Goal: Task Accomplishment & Management: Manage account settings

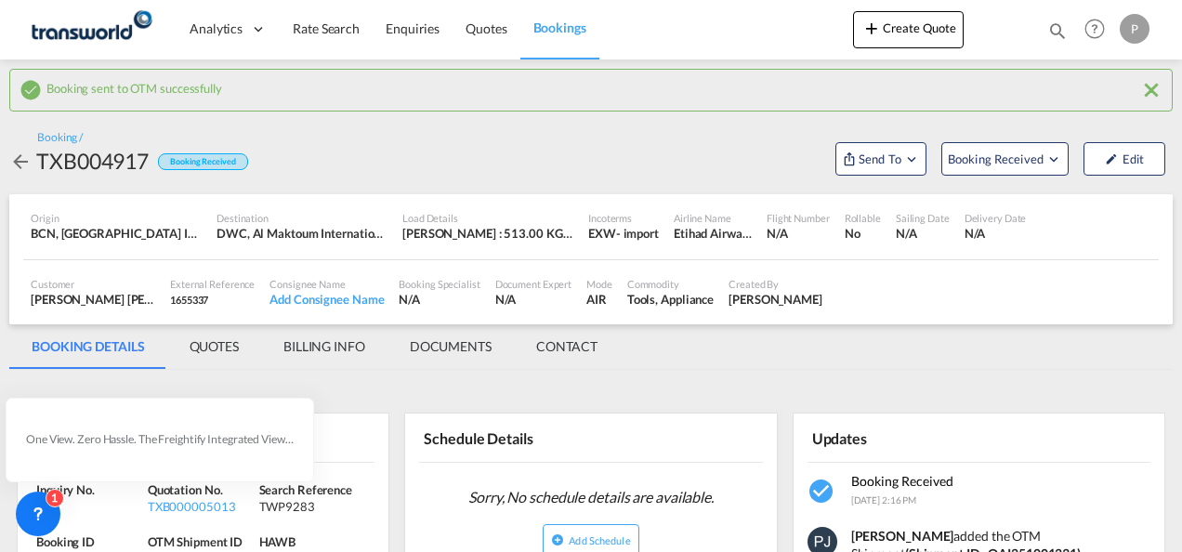
click at [915, 34] on button "Create Quote" at bounding box center [908, 29] width 111 height 37
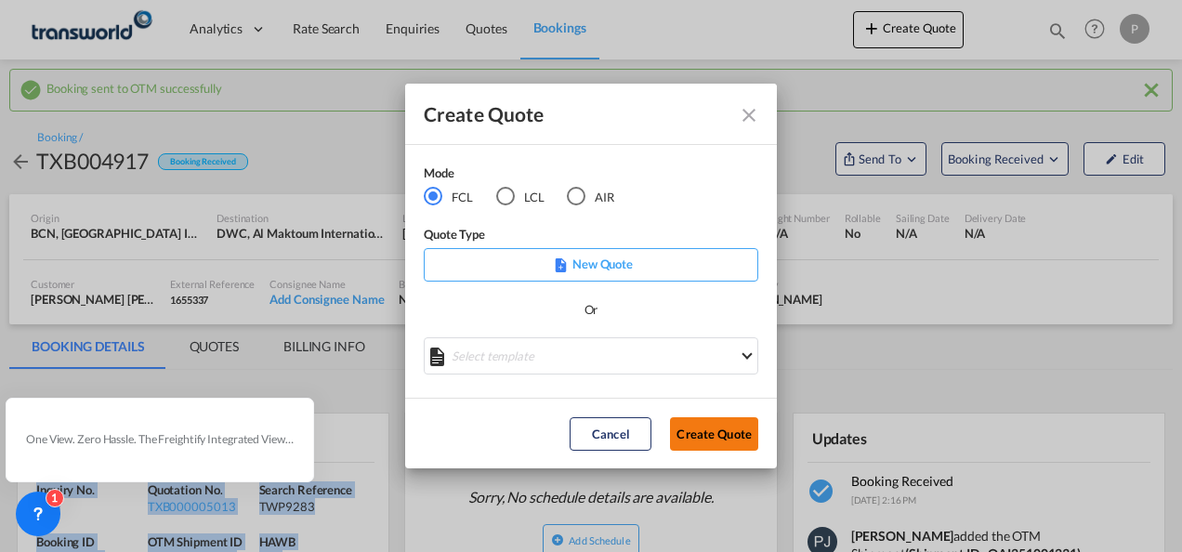
click at [717, 436] on button "Create Quote" at bounding box center [714, 433] width 88 height 33
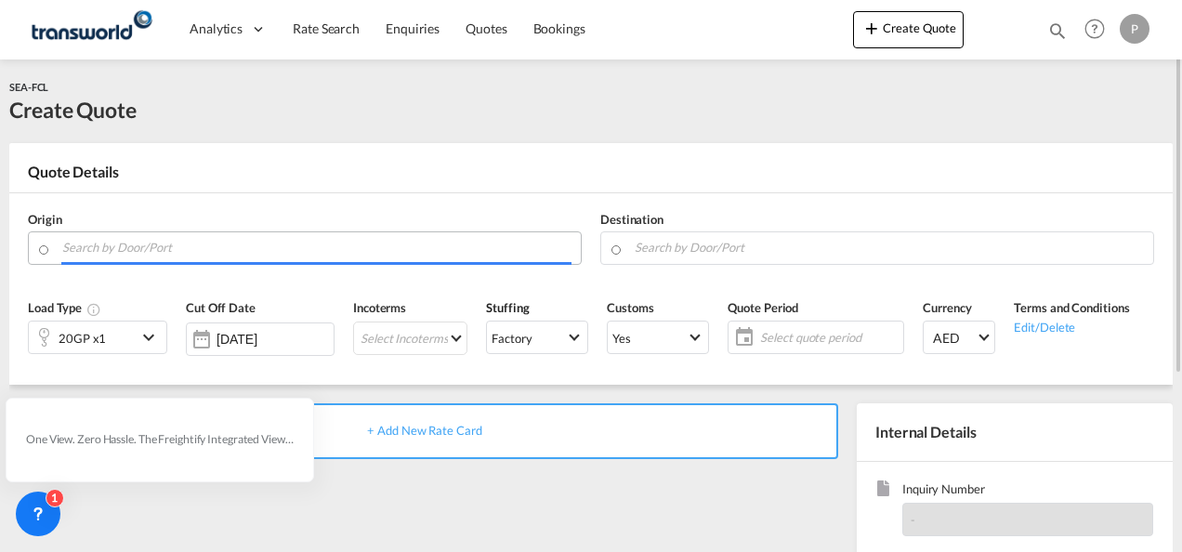
click at [199, 250] on input "Search by Door/Port" at bounding box center [316, 247] width 509 height 33
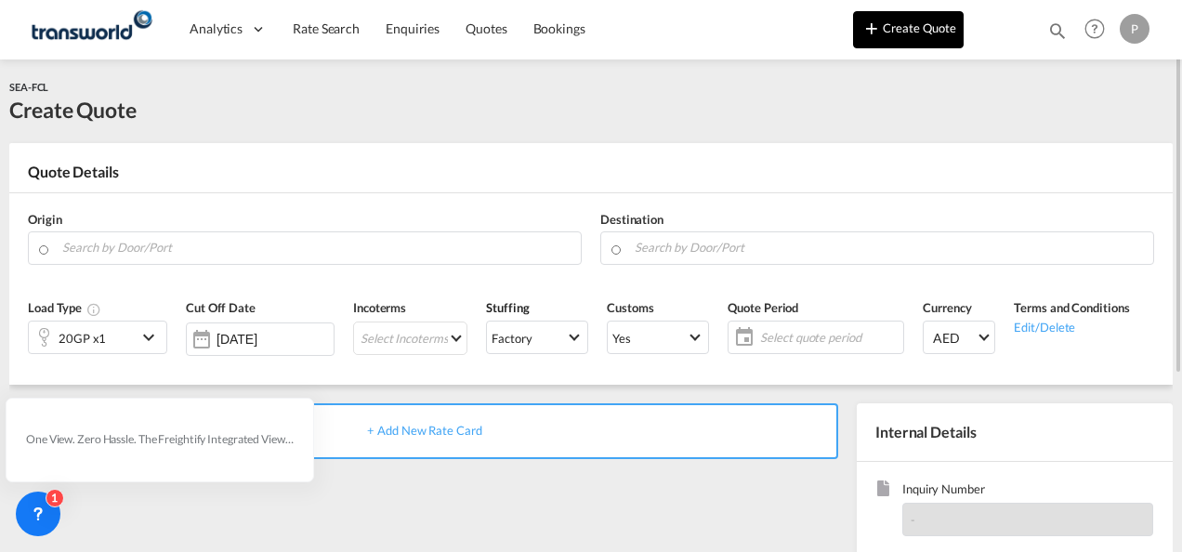
click at [905, 34] on button "Create Quote" at bounding box center [908, 29] width 111 height 37
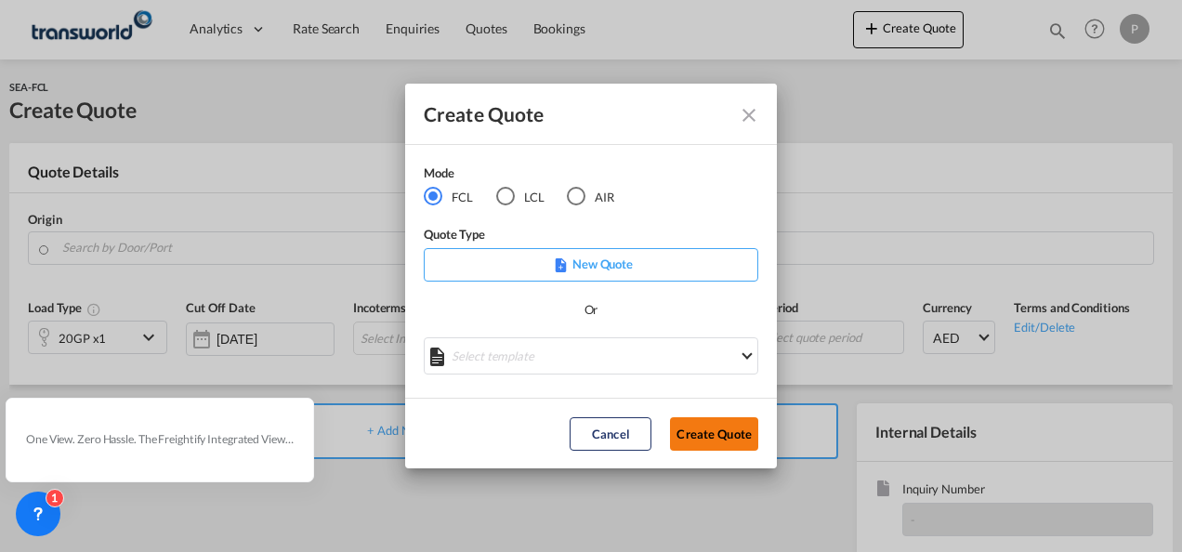
click at [731, 441] on button "Create Quote" at bounding box center [714, 433] width 88 height 33
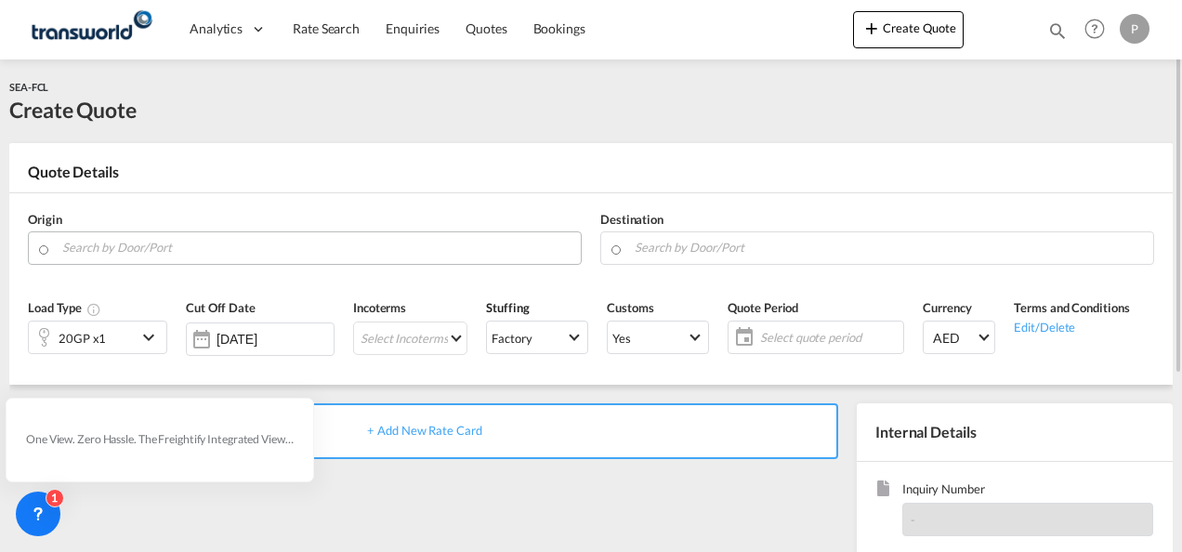
click at [234, 251] on body "Please wait while we redirect you to the create quote page you requested Press …" at bounding box center [591, 276] width 1182 height 552
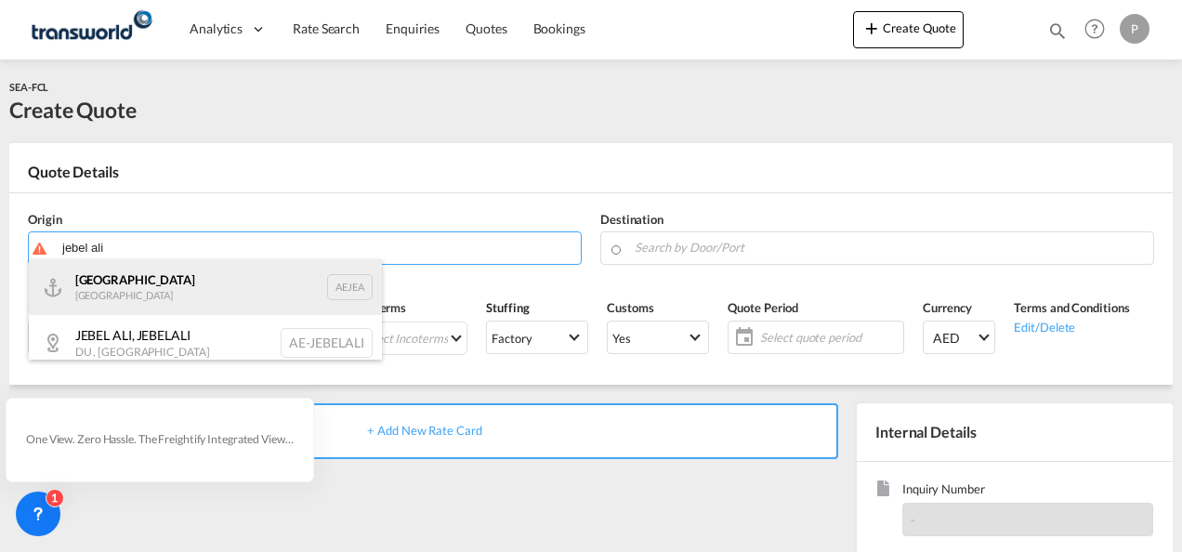
click at [214, 284] on div "[GEOGRAPHIC_DATA] AEJEA" at bounding box center [205, 287] width 353 height 56
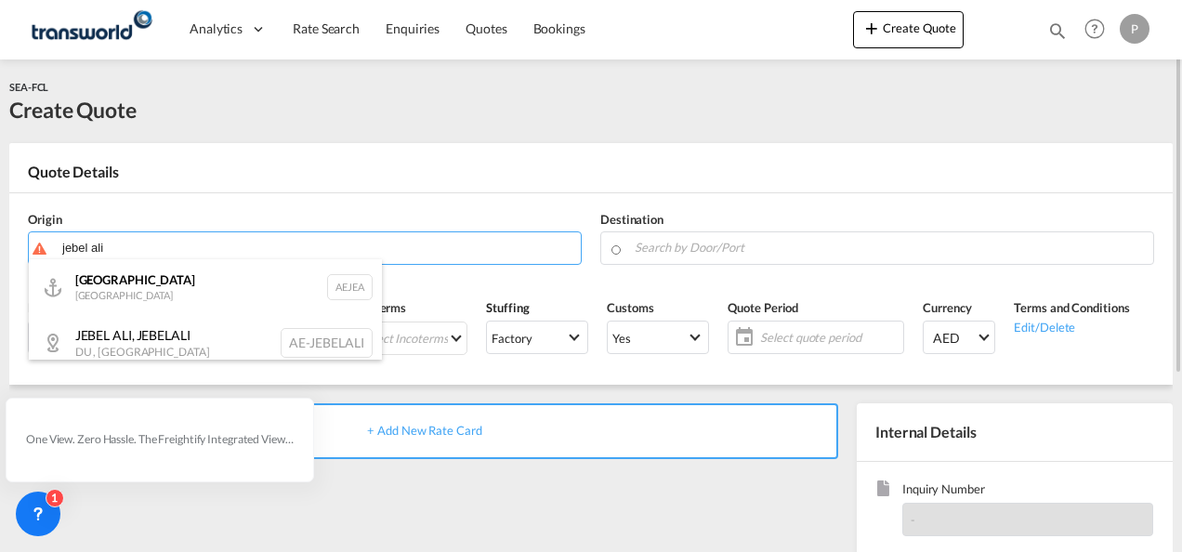
type input "[GEOGRAPHIC_DATA], [GEOGRAPHIC_DATA]"
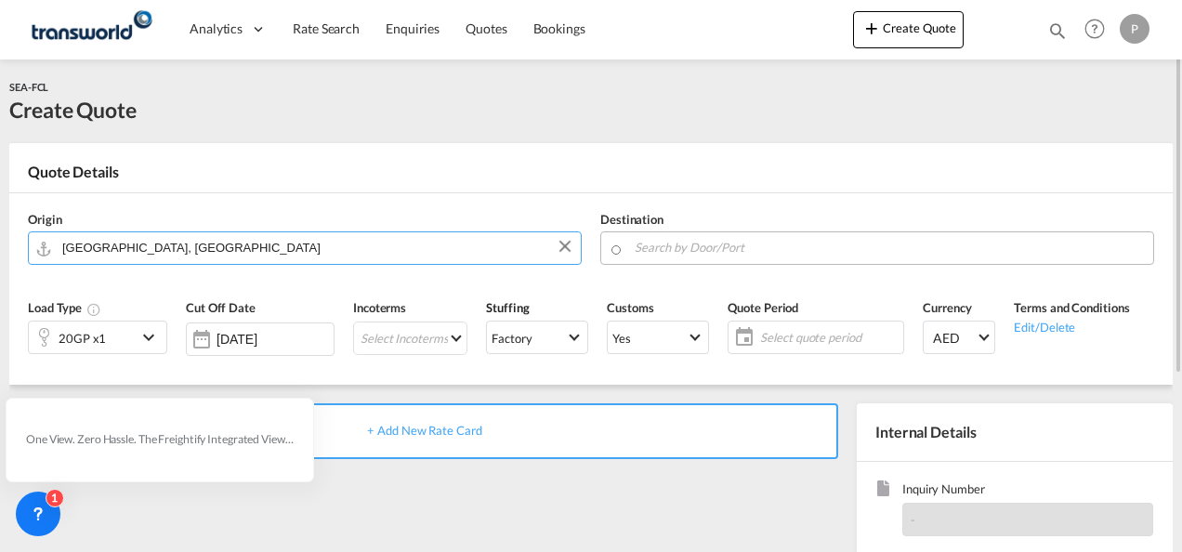
click at [663, 252] on input "Search by Door/Port" at bounding box center [889, 247] width 509 height 33
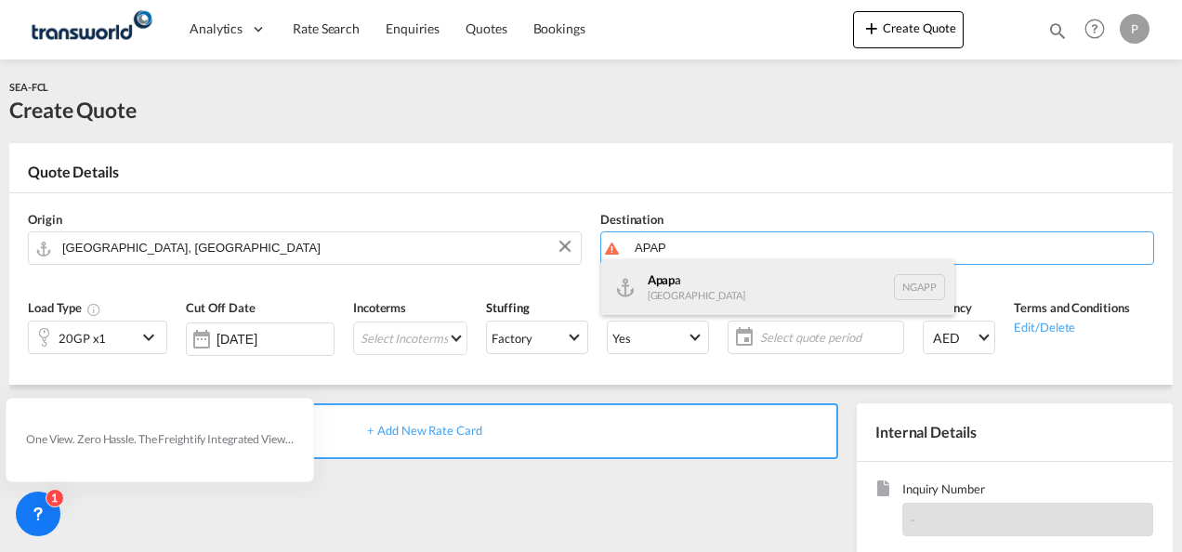
click at [731, 278] on div "Apap a [GEOGRAPHIC_DATA] NGAPP" at bounding box center [777, 287] width 353 height 56
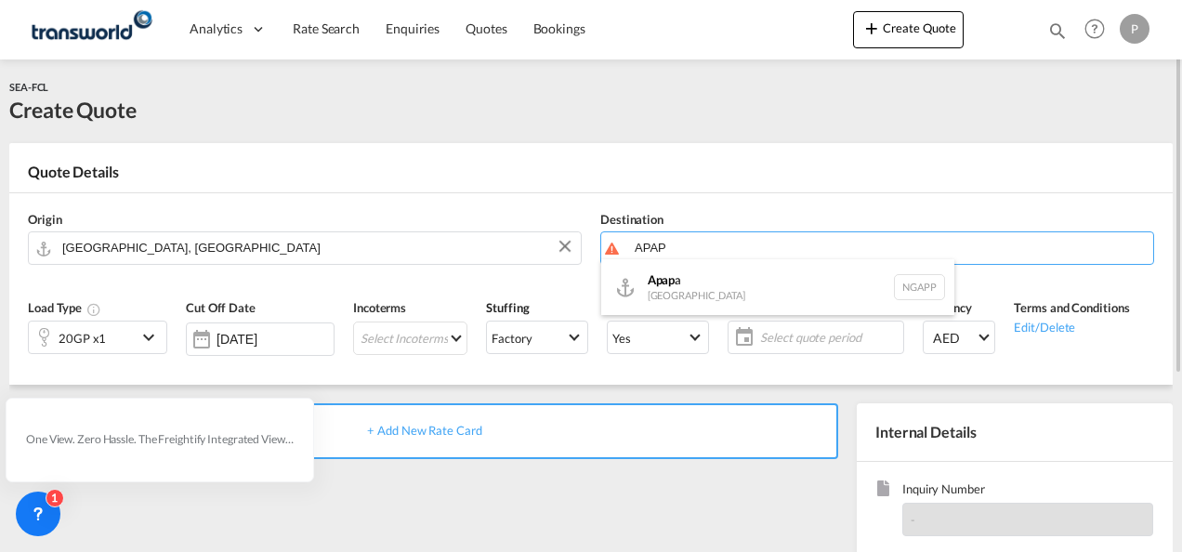
type input "Apapa, NGAPP"
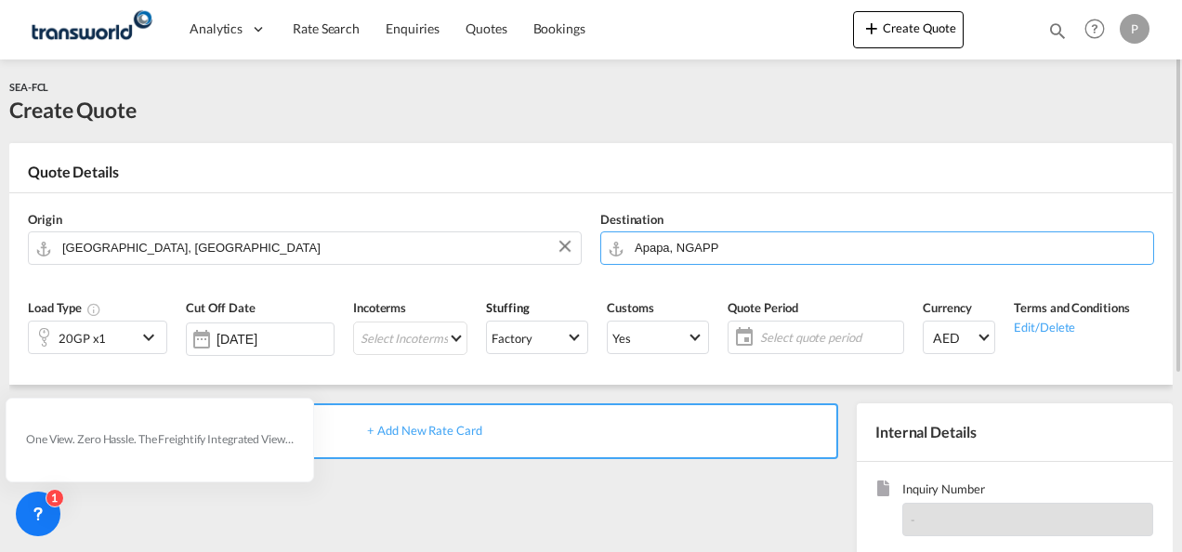
click at [120, 335] on div "20GP x1" at bounding box center [83, 338] width 108 height 32
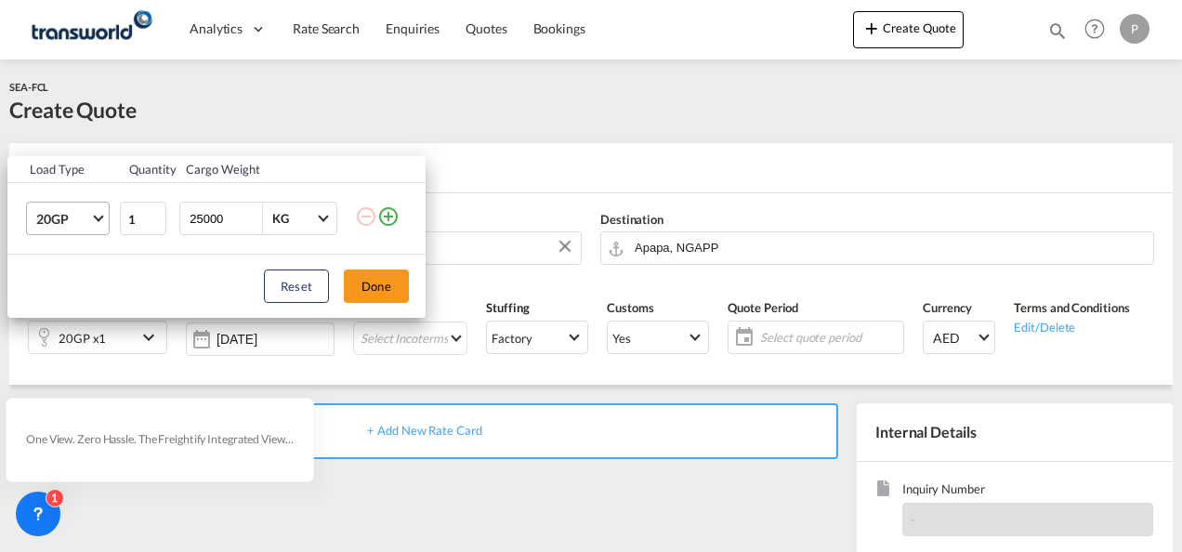
click at [99, 218] on span "Choose: \a20GP" at bounding box center [98, 217] width 10 height 10
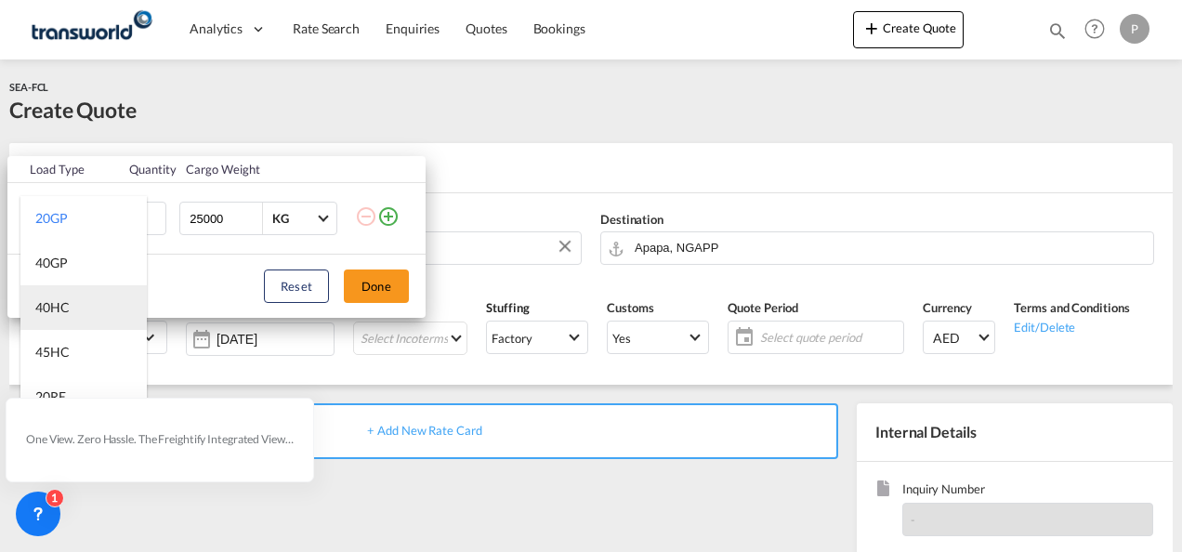
scroll to position [93, 0]
click at [76, 310] on md-option "20RE" at bounding box center [83, 304] width 126 height 45
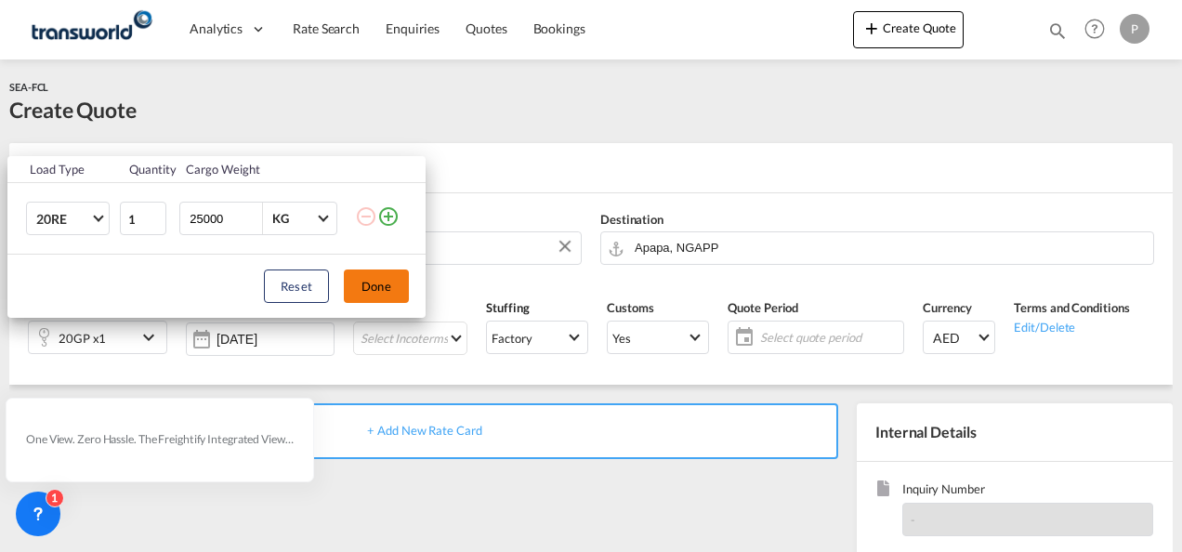
click at [390, 279] on button "Done" at bounding box center [376, 286] width 65 height 33
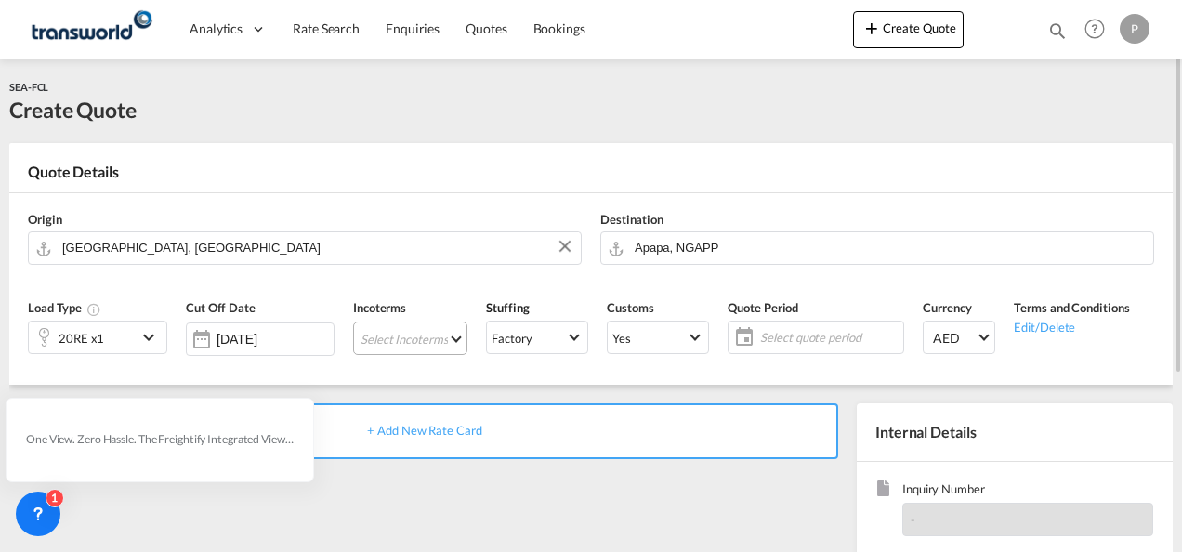
click at [400, 336] on md-select "Select Incoterms DPU - import Delivery at Place Unloaded CPT - export Carrier P…" at bounding box center [410, 338] width 114 height 33
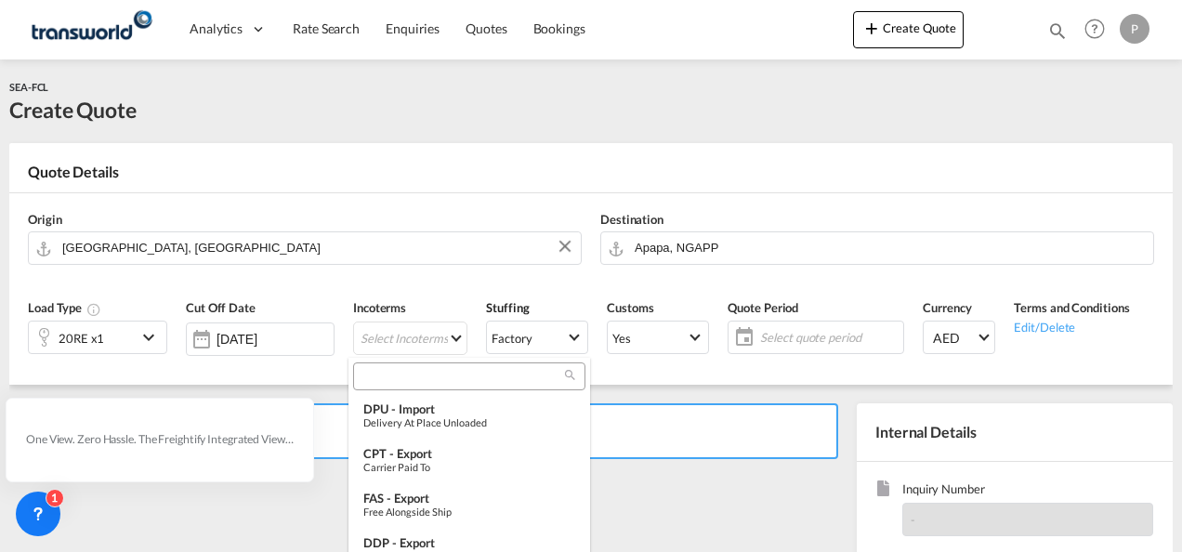
click at [409, 381] on input "search" at bounding box center [462, 376] width 206 height 17
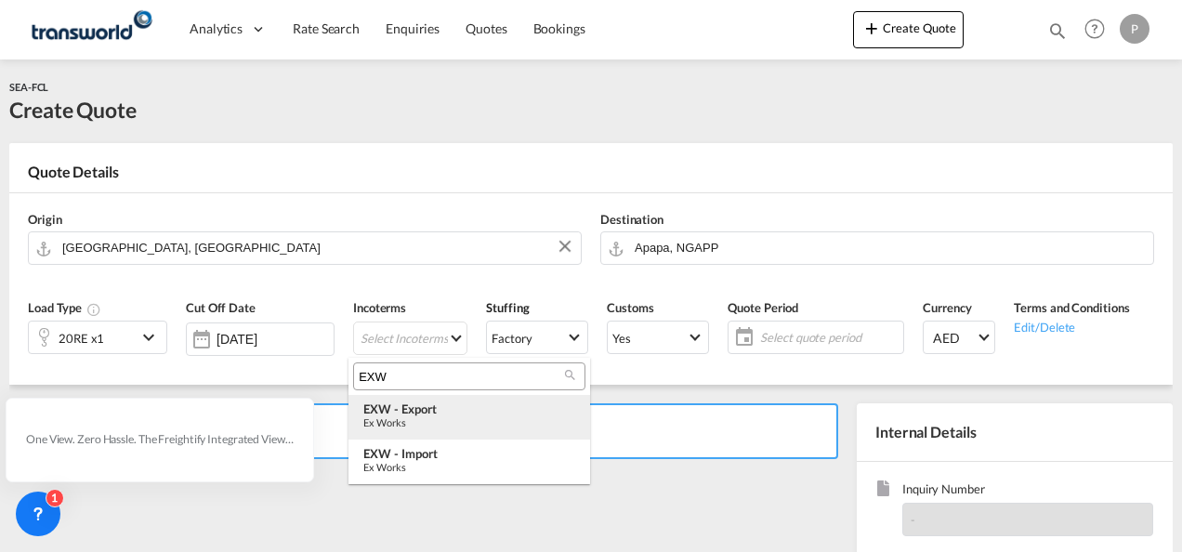
type input "EXW"
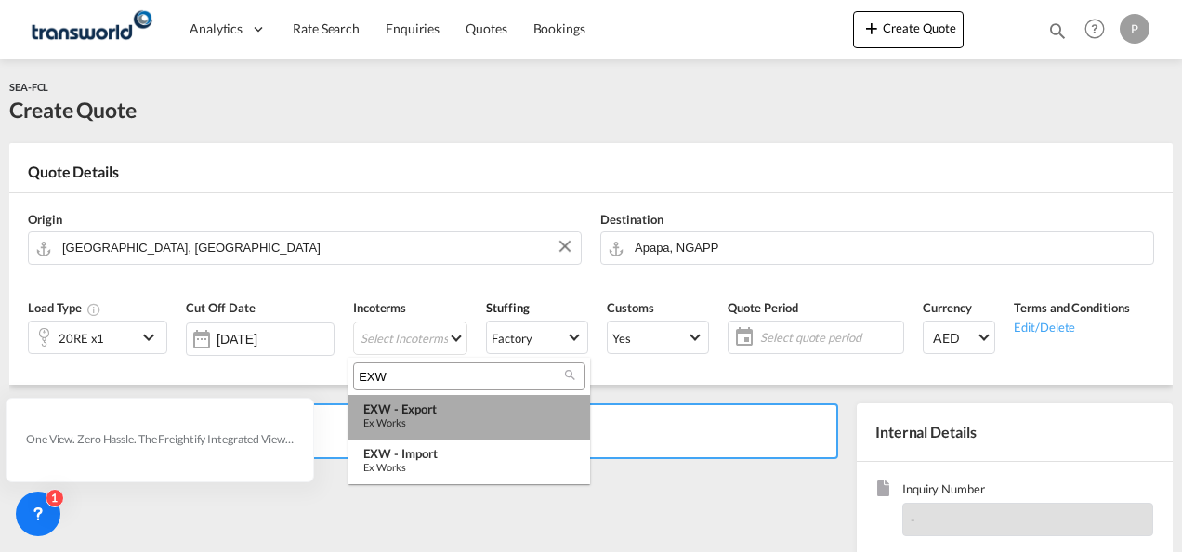
click at [413, 417] on div "Ex Works" at bounding box center [469, 422] width 212 height 12
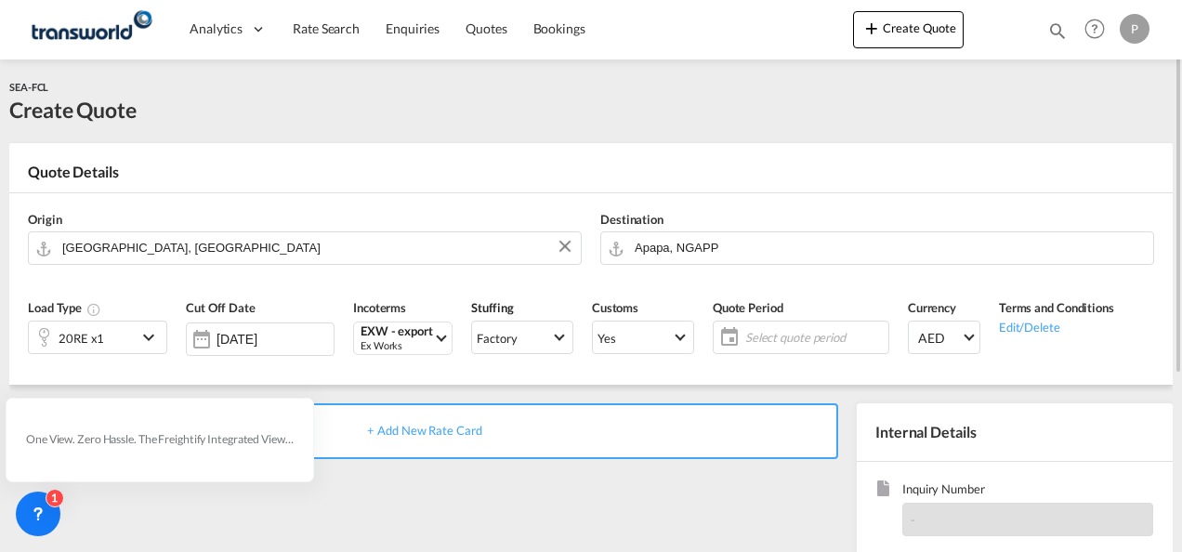
click at [753, 335] on span "Select quote period" at bounding box center [814, 337] width 138 height 17
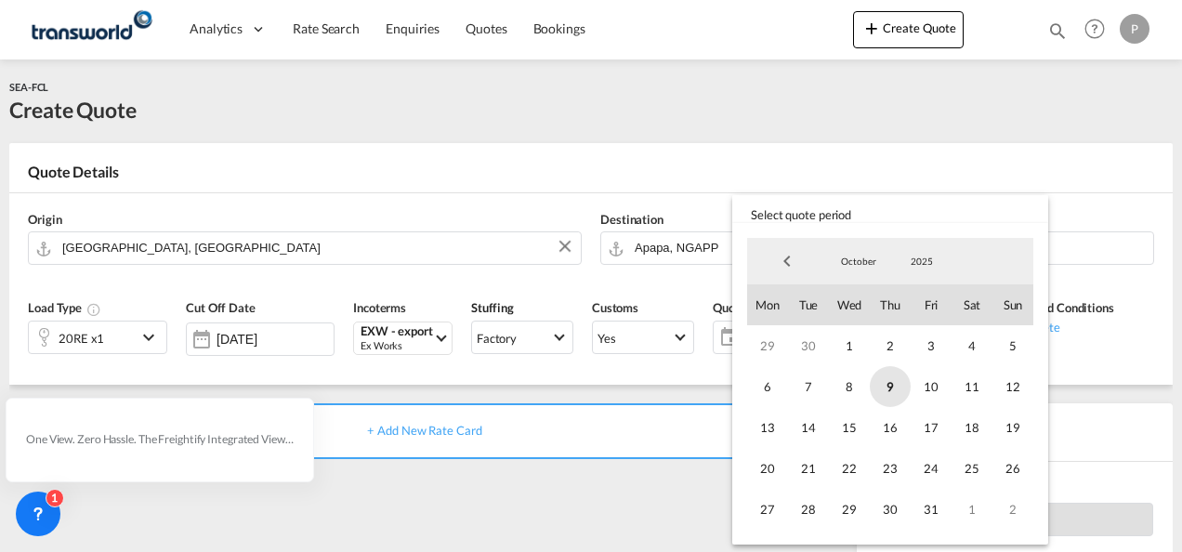
click at [890, 381] on span "9" at bounding box center [890, 386] width 41 height 41
click at [929, 515] on span "31" at bounding box center [931, 509] width 41 height 41
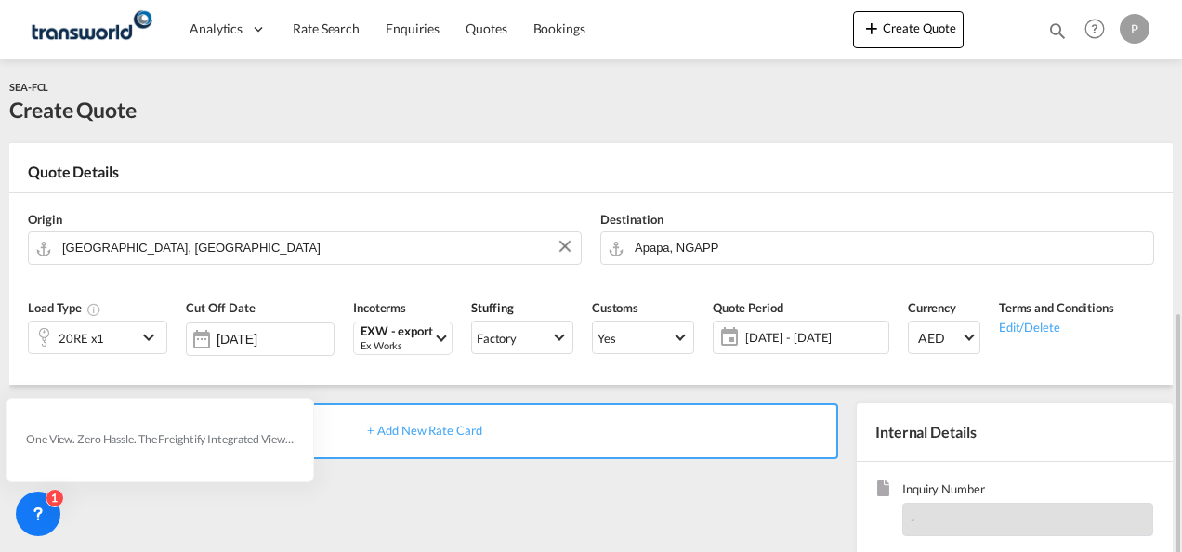
scroll to position [186, 0]
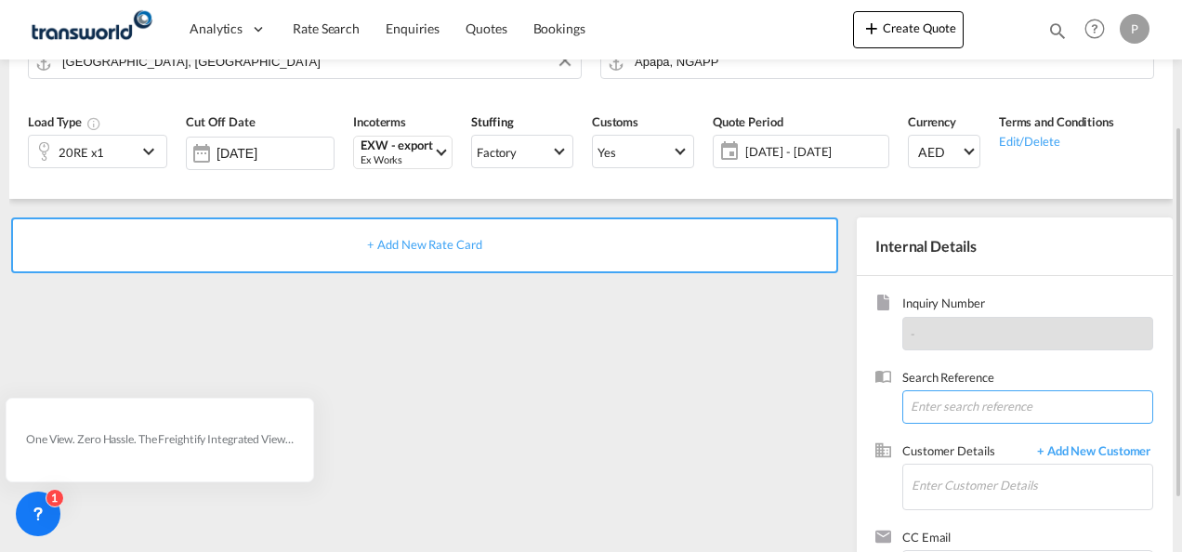
click at [938, 405] on input at bounding box center [1027, 406] width 251 height 33
paste input "TWP9126"
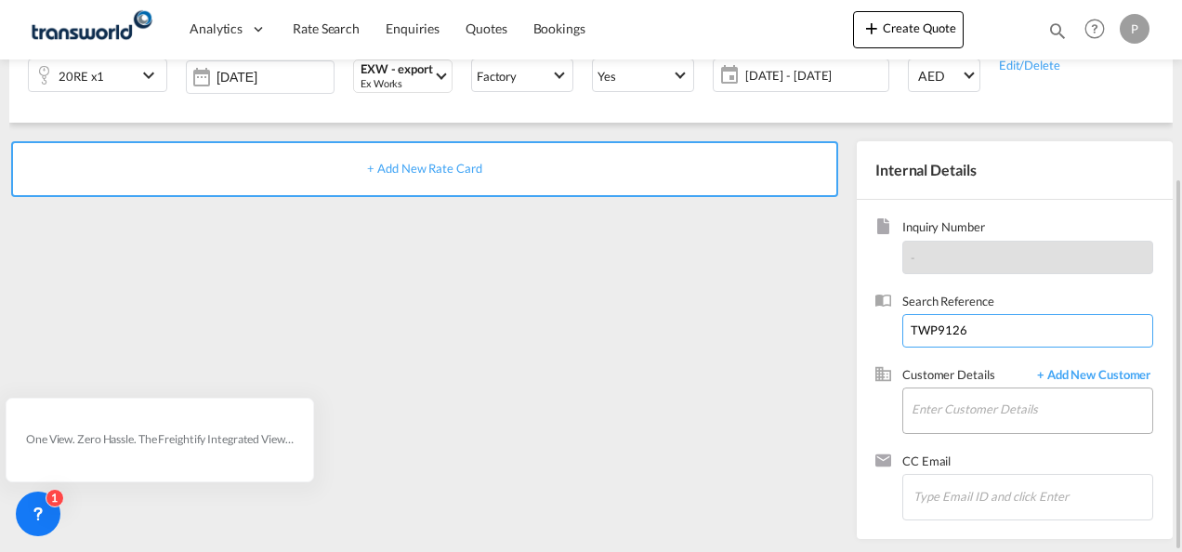
type input "TWP9126"
click at [953, 409] on input "Enter Customer Details" at bounding box center [1032, 409] width 241 height 42
click at [1091, 375] on span "+ Add New Customer" at bounding box center [1090, 376] width 125 height 21
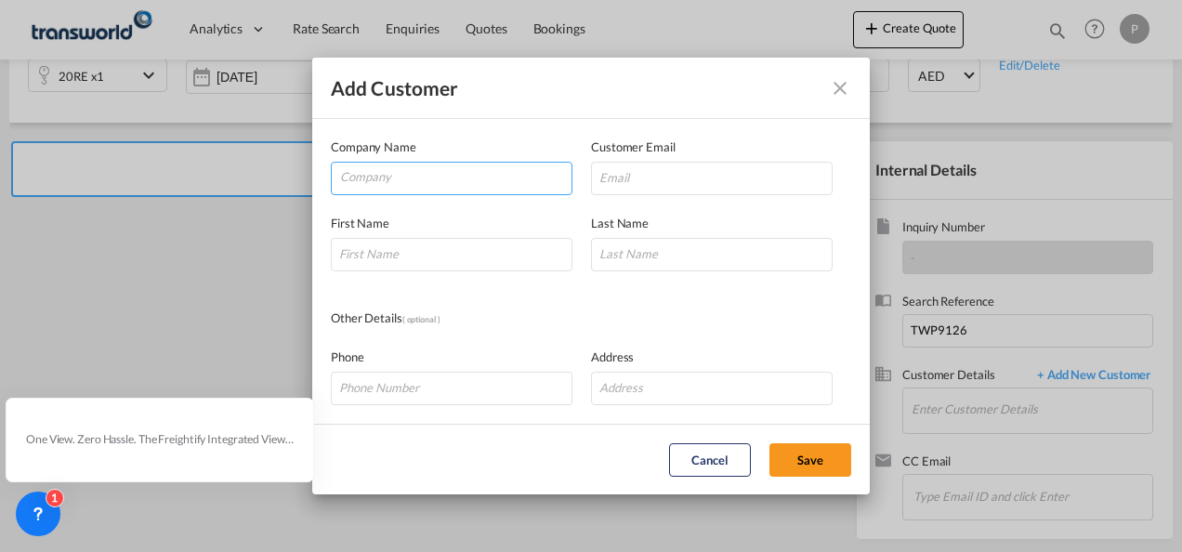
click at [373, 177] on input "Company" at bounding box center [455, 177] width 231 height 28
type input "FILTRONA"
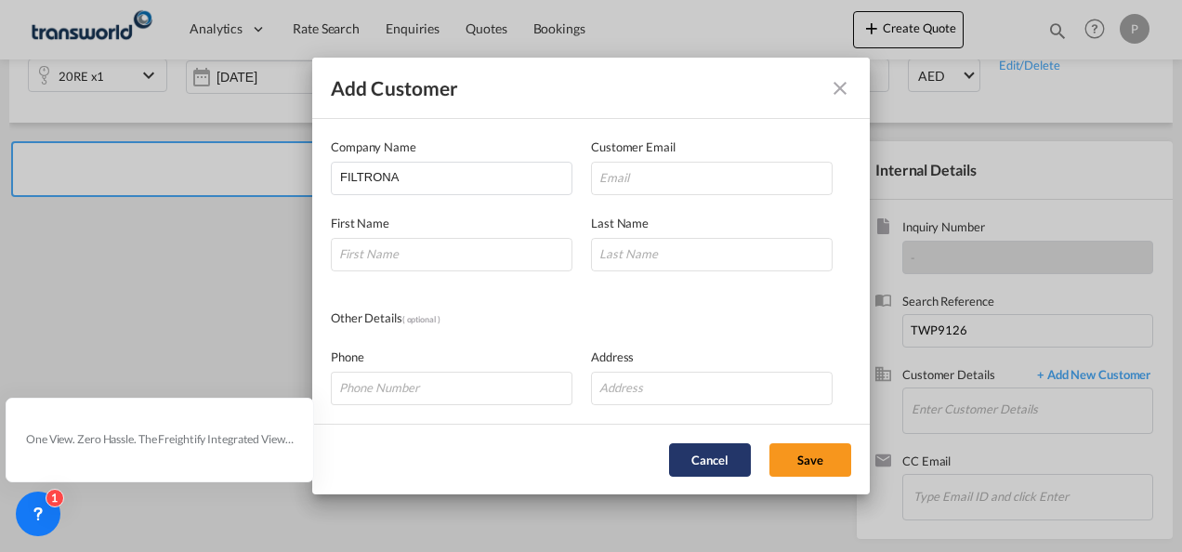
click at [708, 461] on button "Cancel" at bounding box center [710, 459] width 82 height 33
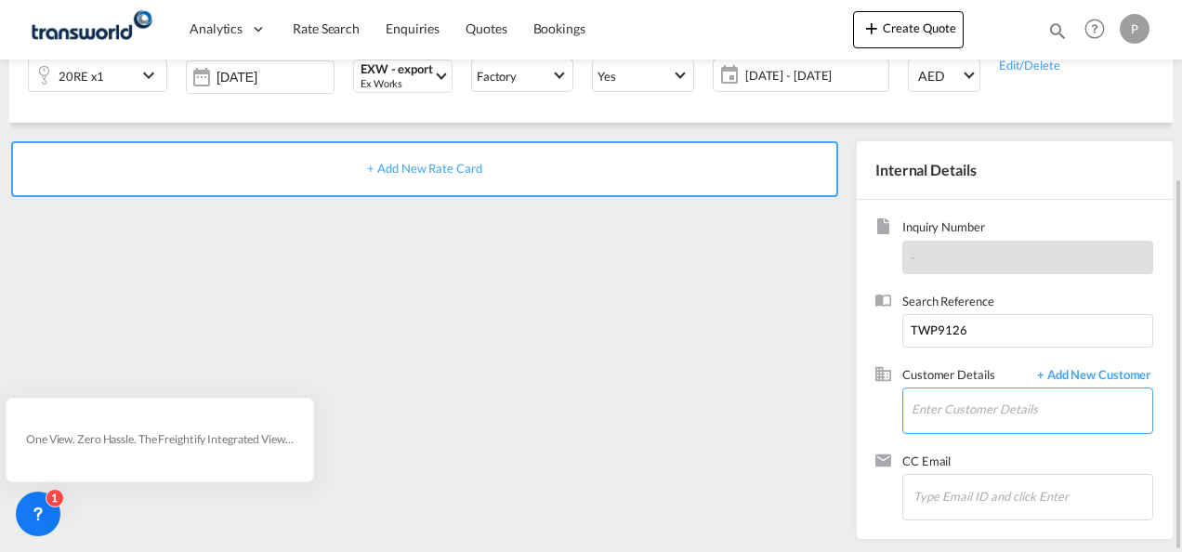
click at [943, 400] on input "Enter Customer Details" at bounding box center [1032, 409] width 241 height 42
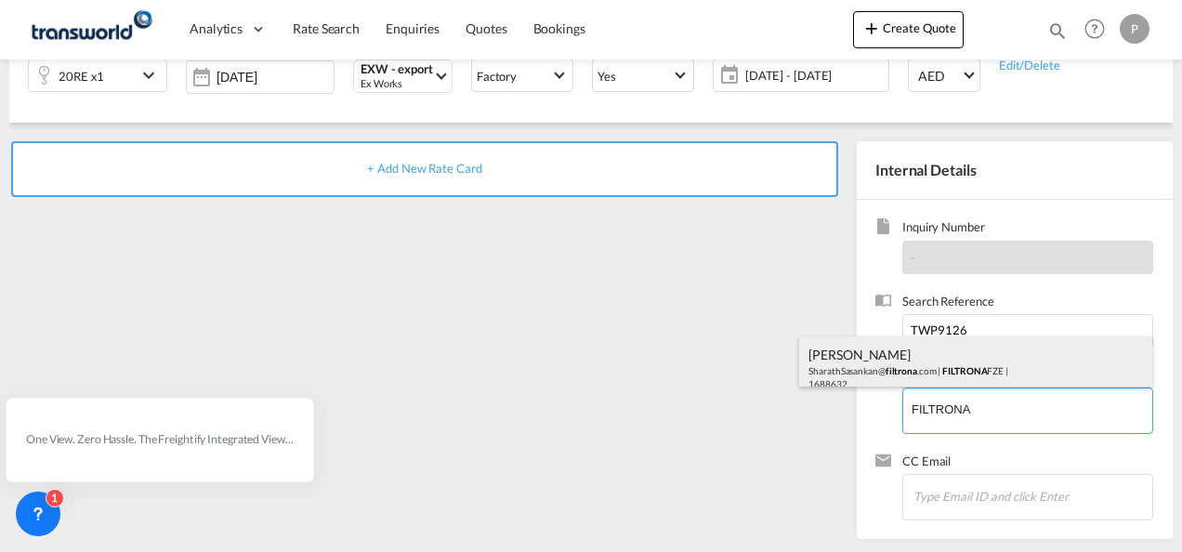
click at [961, 366] on div "[PERSON_NAME] SharathSasankan@ filtrona .com | FILTRONA FZE | 1688632" at bounding box center [975, 367] width 353 height 63
type input "FILTRONA FZE, [PERSON_NAME], [EMAIL_ADDRESS][DOMAIN_NAME]"
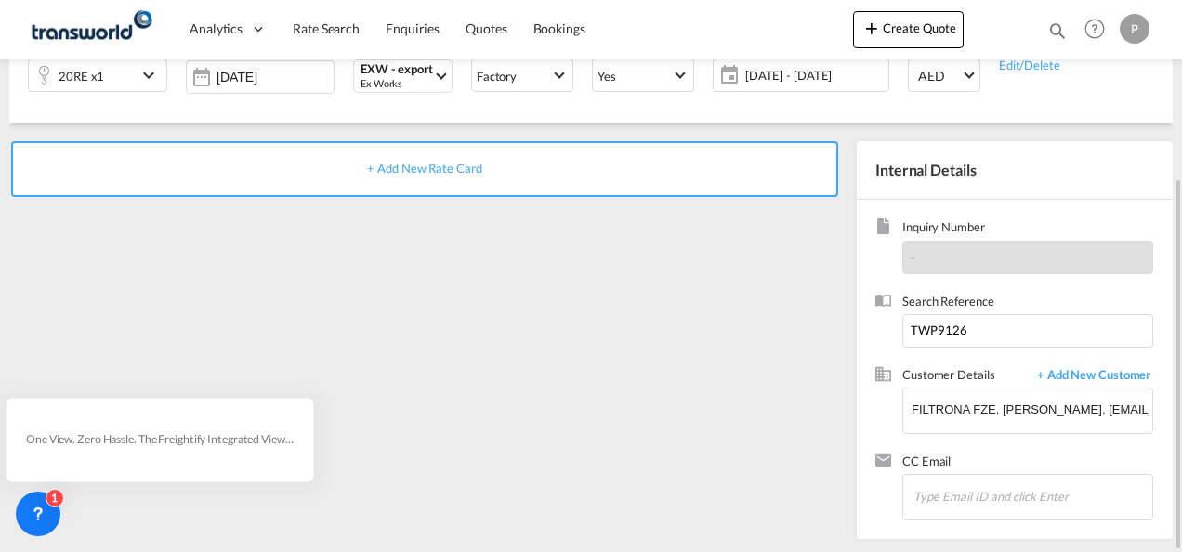
click at [420, 171] on span "+ Add New Rate Card" at bounding box center [424, 168] width 114 height 15
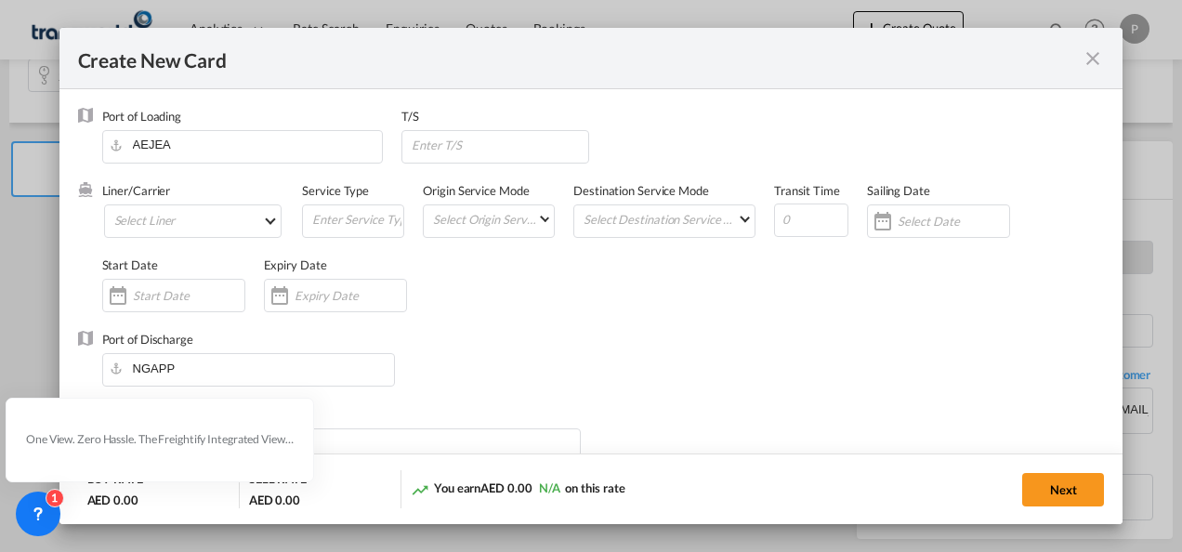
type input "Basic Ocean Freight"
select select "per equipment"
click at [173, 223] on md-select "Select Liner 2HM LOGISTICS D.O.O. / TDWC-CAPODISTRI 2HM LOGISTICS D.O.O. / TDWC…" at bounding box center [193, 220] width 178 height 33
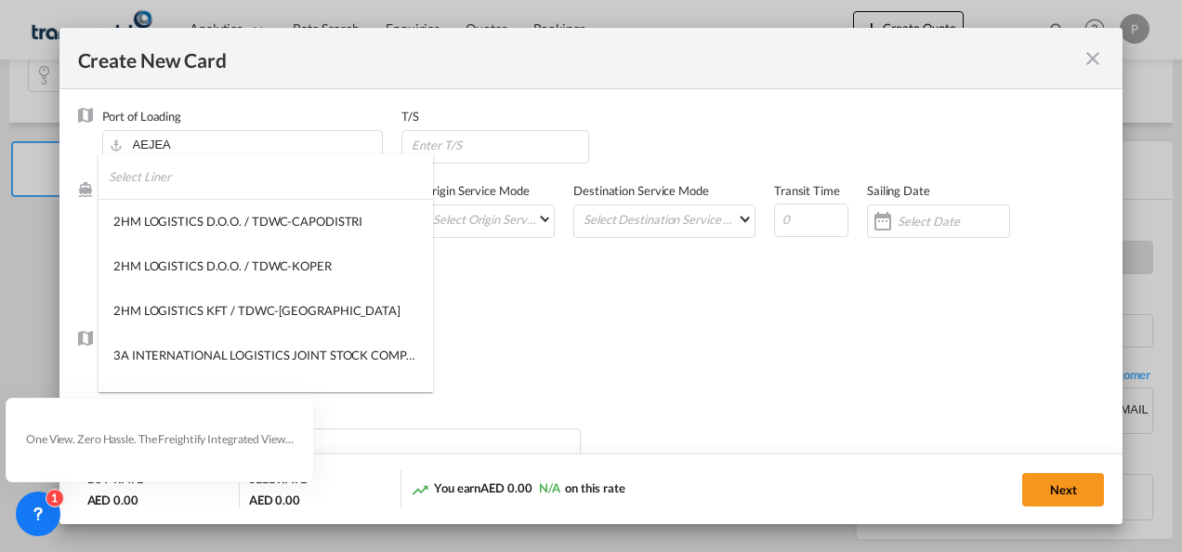
click at [227, 186] on input "search" at bounding box center [271, 176] width 324 height 45
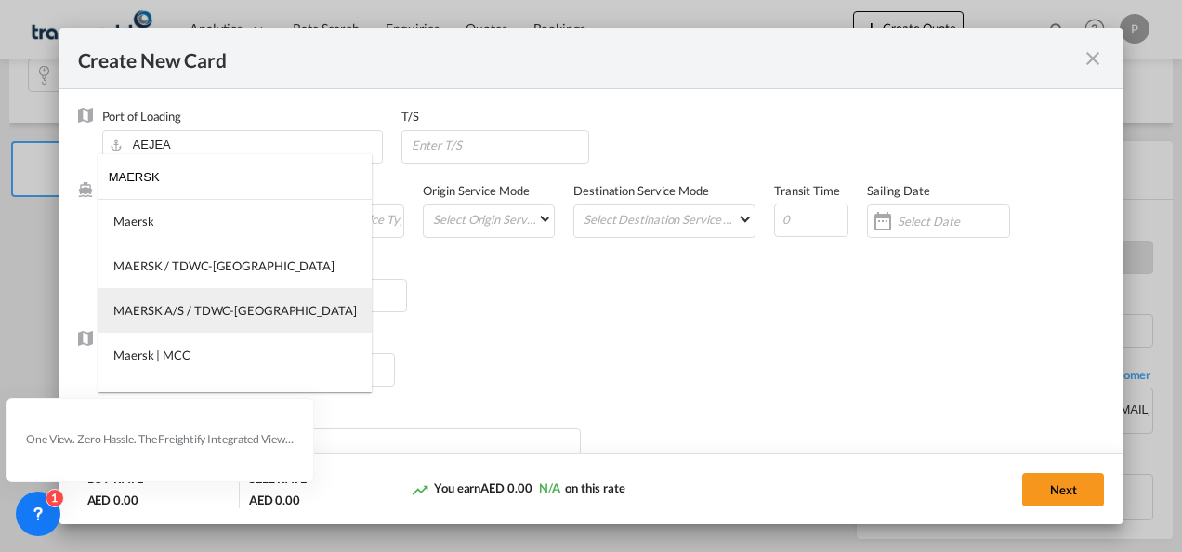
type input "MAERSK"
click at [223, 299] on md-option "MAERSK A/S / TDWC-[GEOGRAPHIC_DATA]" at bounding box center [235, 310] width 273 height 45
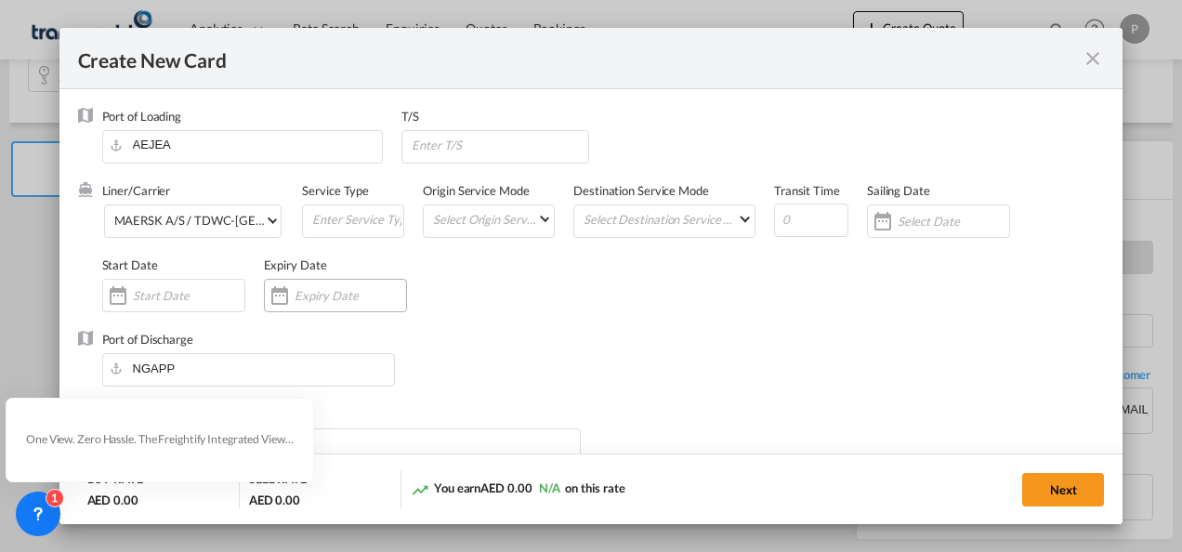
click at [332, 297] on input "Create New Card ..." at bounding box center [351, 295] width 112 height 15
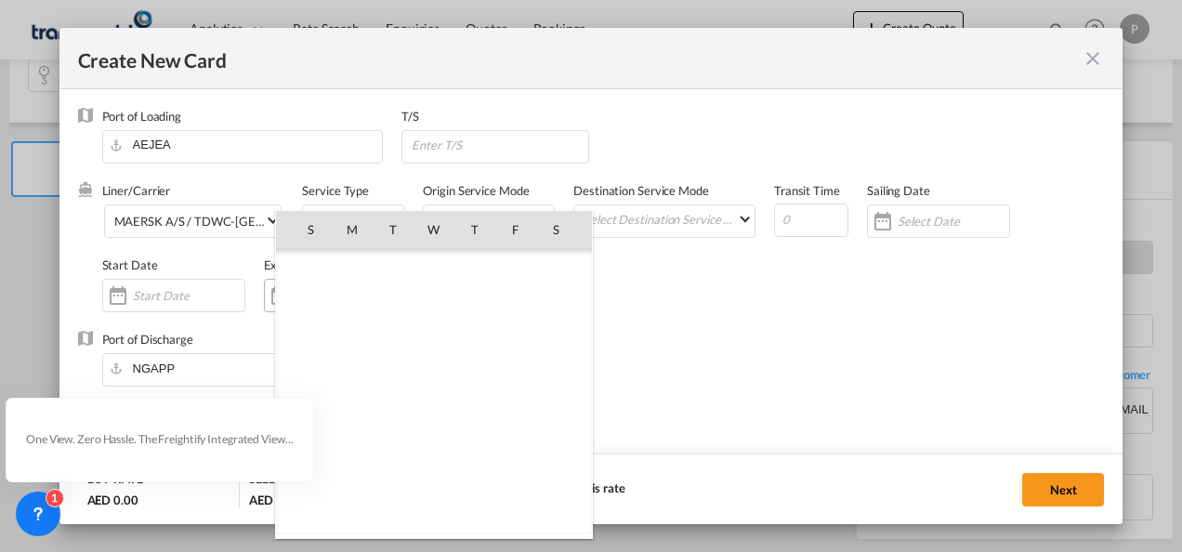
scroll to position [430743, 0]
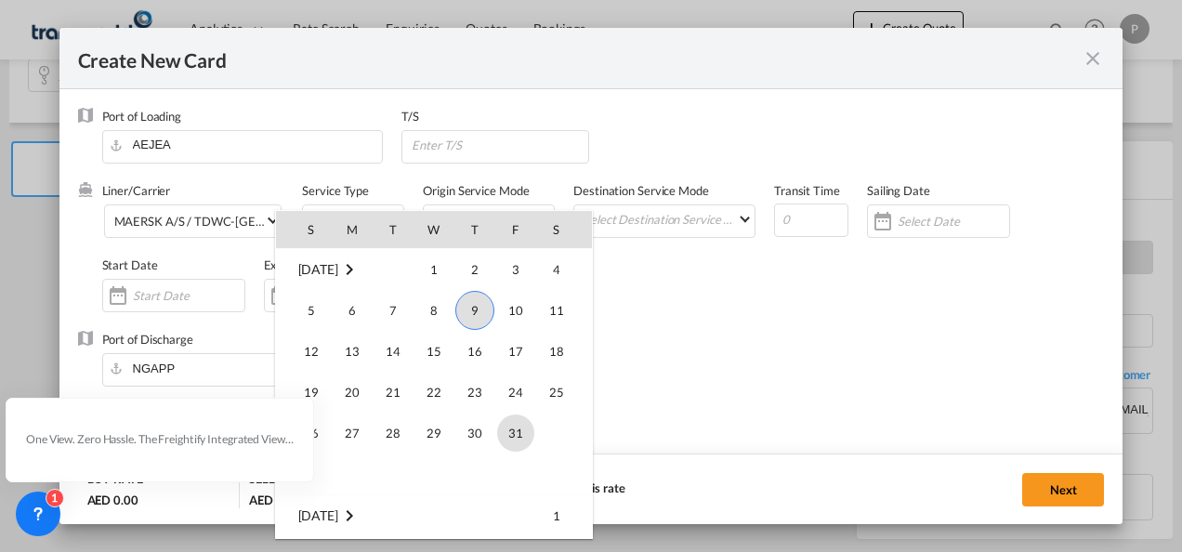
click at [511, 435] on span "31" at bounding box center [515, 432] width 37 height 37
type input "[DATE]"
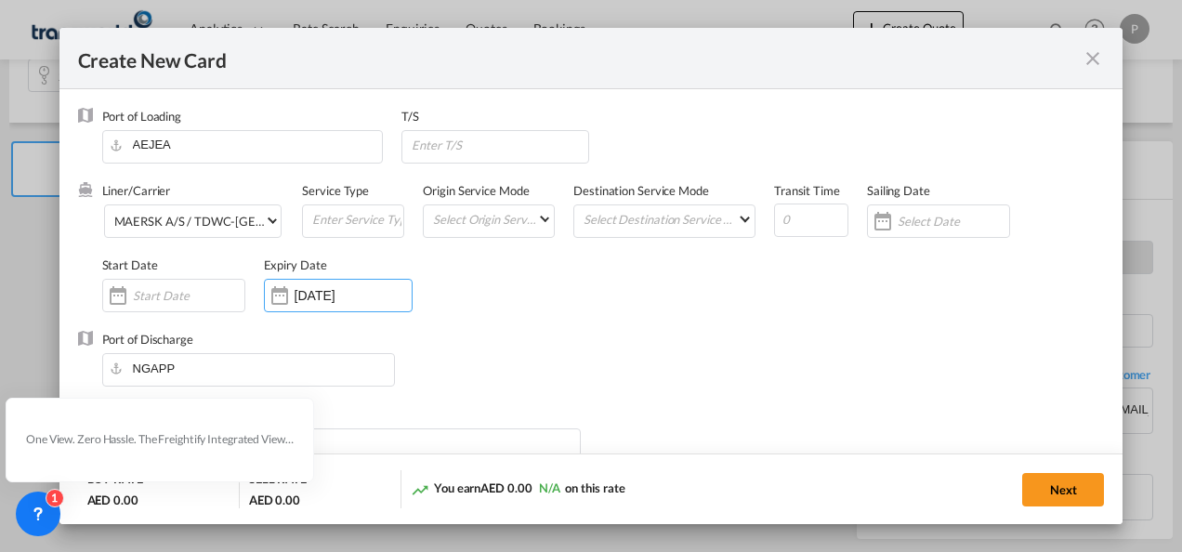
scroll to position [186, 0]
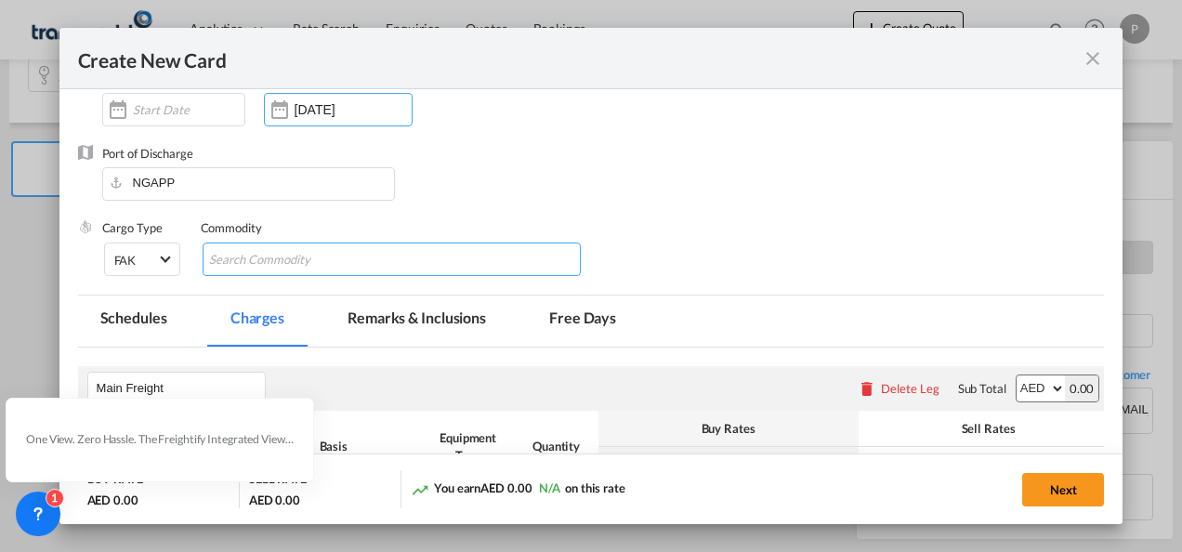
click at [266, 262] on input "Search Commodity" at bounding box center [294, 260] width 170 height 30
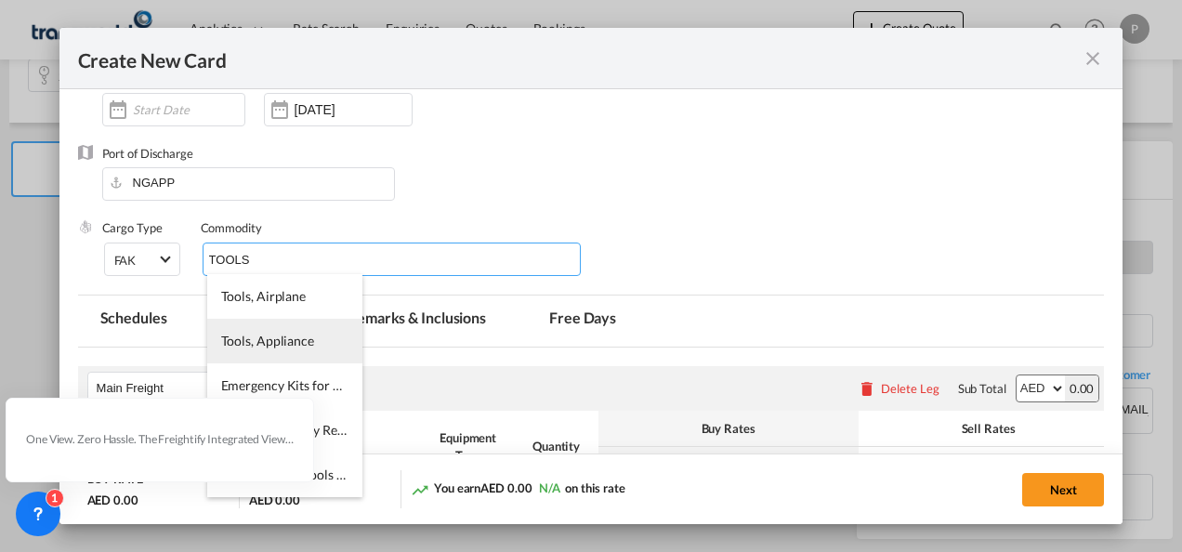
type input "TOOLS"
click at [296, 347] on span "Tools, Appliance" at bounding box center [267, 341] width 93 height 16
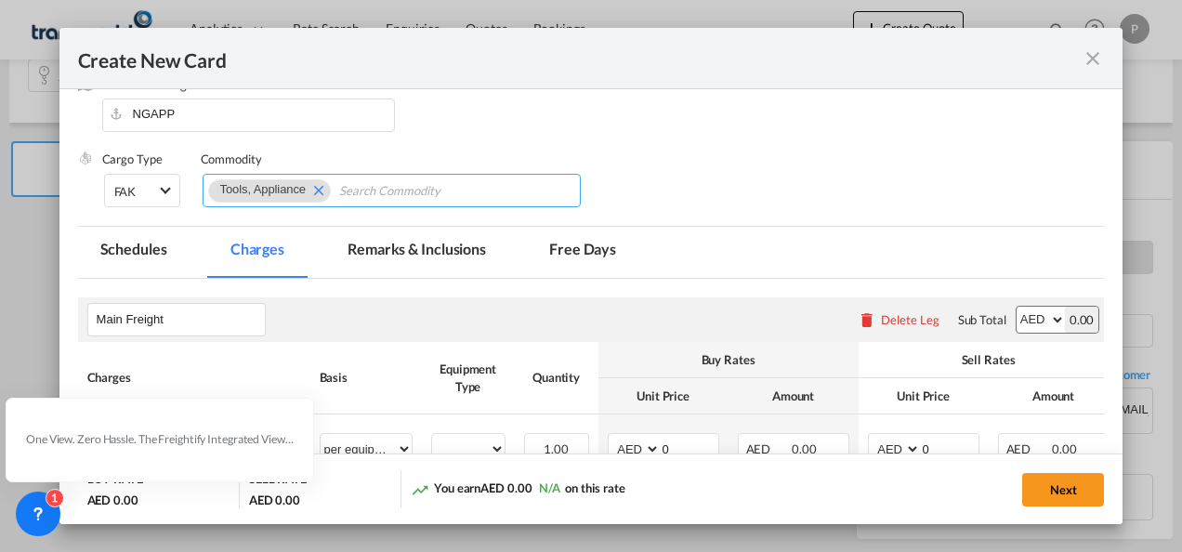
scroll to position [441, 0]
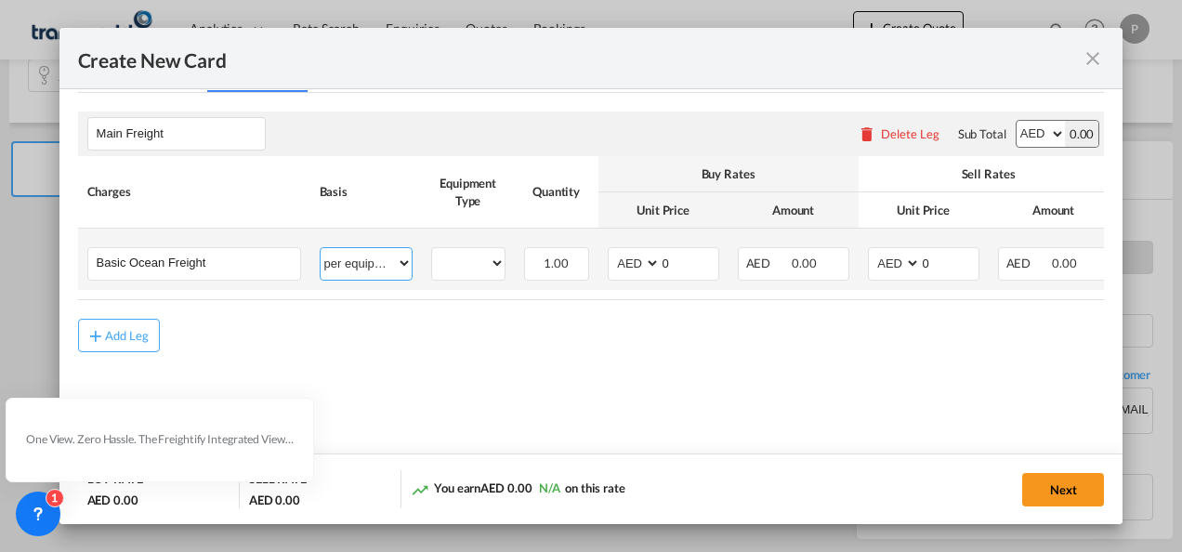
click at [399, 267] on select "per equipment per container per B/L per shipping bill per shipment % on freight…" at bounding box center [366, 263] width 91 height 30
select select "per shipment"
click at [321, 248] on select "per equipment per container per B/L per shipping bill per shipment % on freight…" at bounding box center [366, 263] width 91 height 30
click at [689, 259] on input "0" at bounding box center [690, 262] width 58 height 28
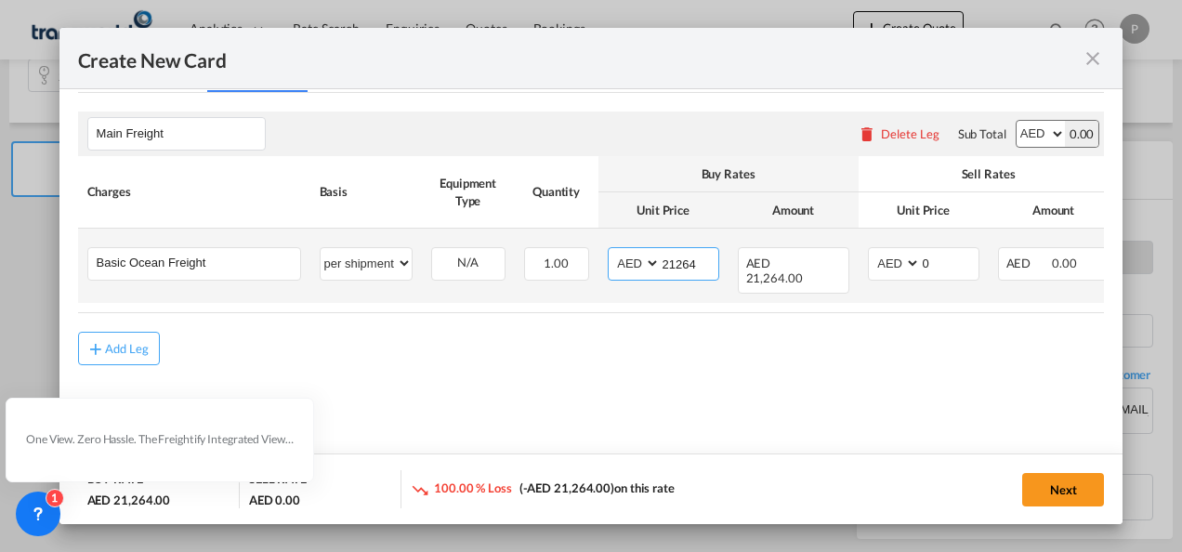
type input "21264"
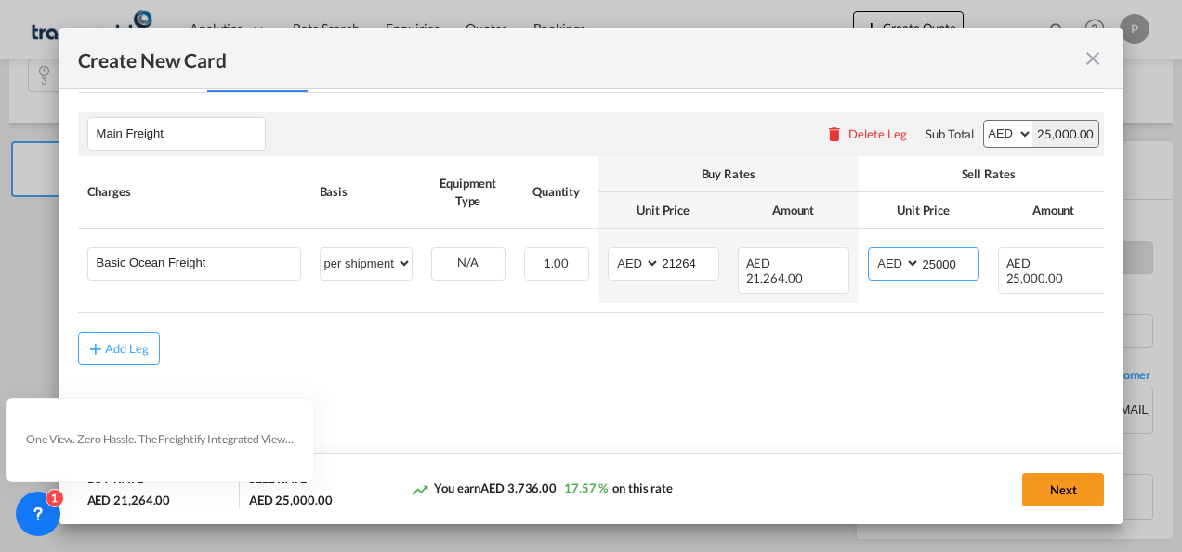
type input "25000"
click at [1048, 486] on button "Next" at bounding box center [1063, 489] width 82 height 33
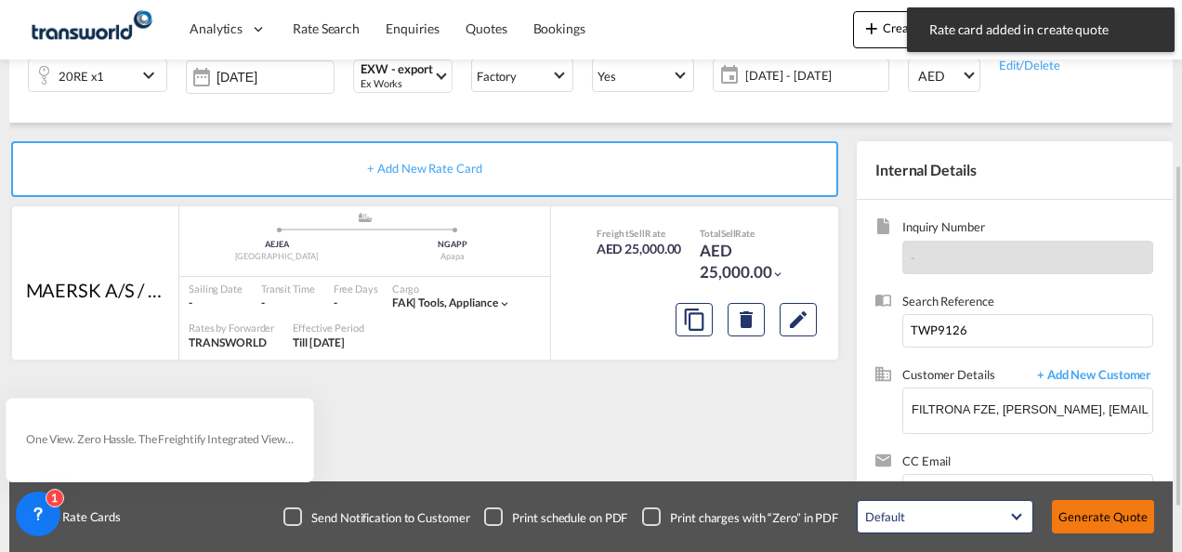
click at [1121, 518] on button "Generate Quote" at bounding box center [1103, 516] width 102 height 33
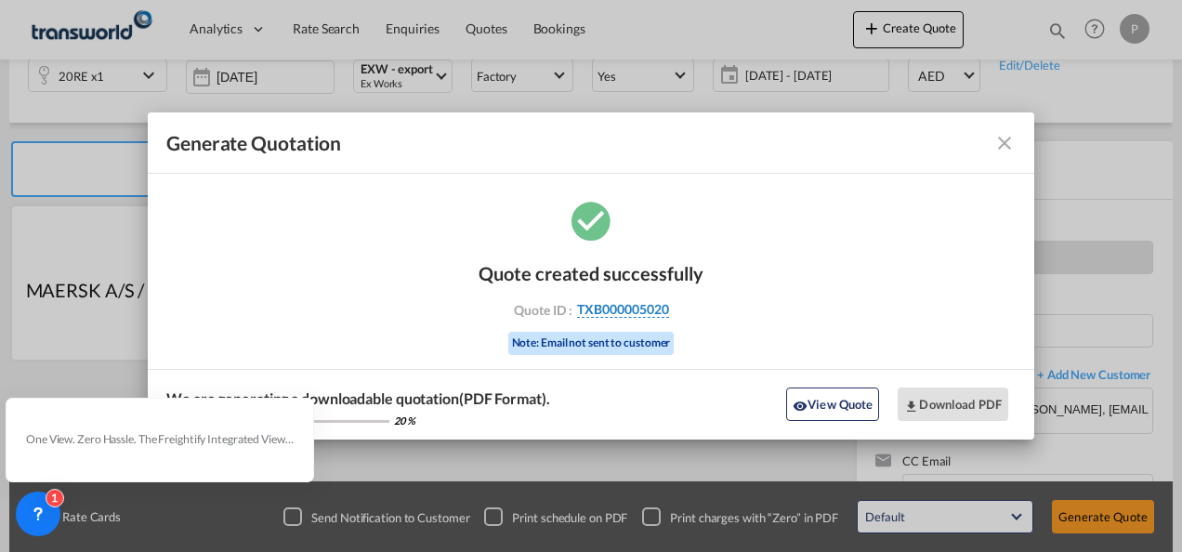
click at [615, 309] on span "TXB000005020" at bounding box center [623, 309] width 92 height 17
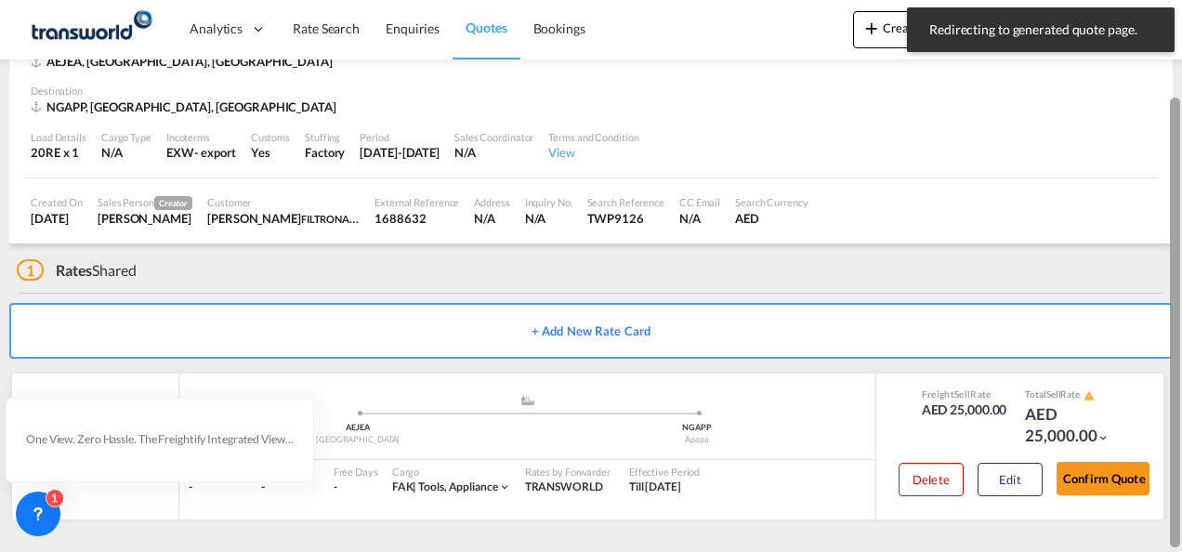
scroll to position [115, 0]
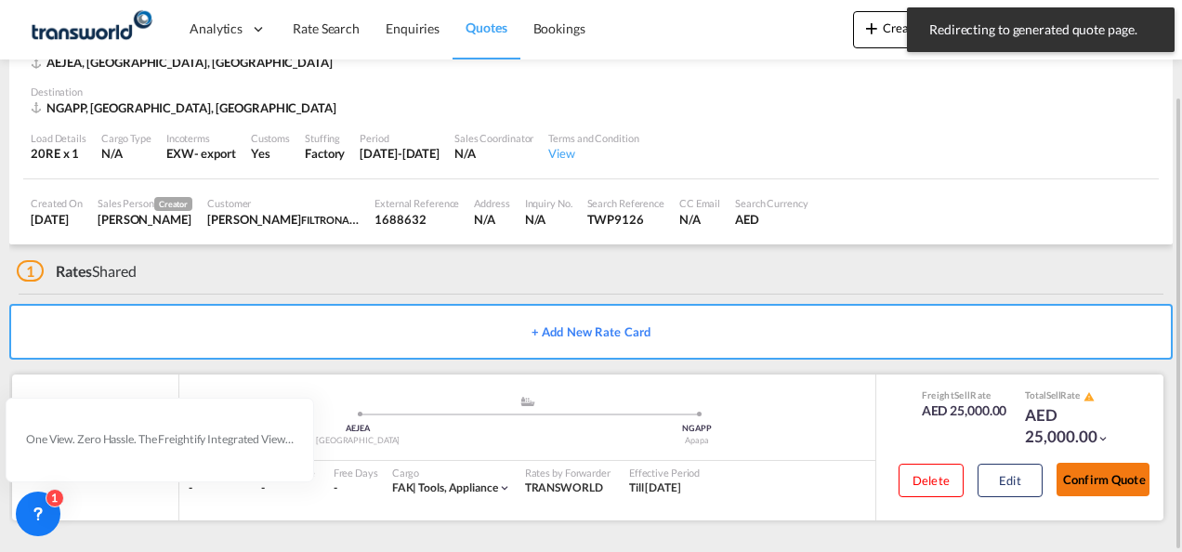
click at [1113, 487] on button "Confirm Quote" at bounding box center [1103, 479] width 93 height 33
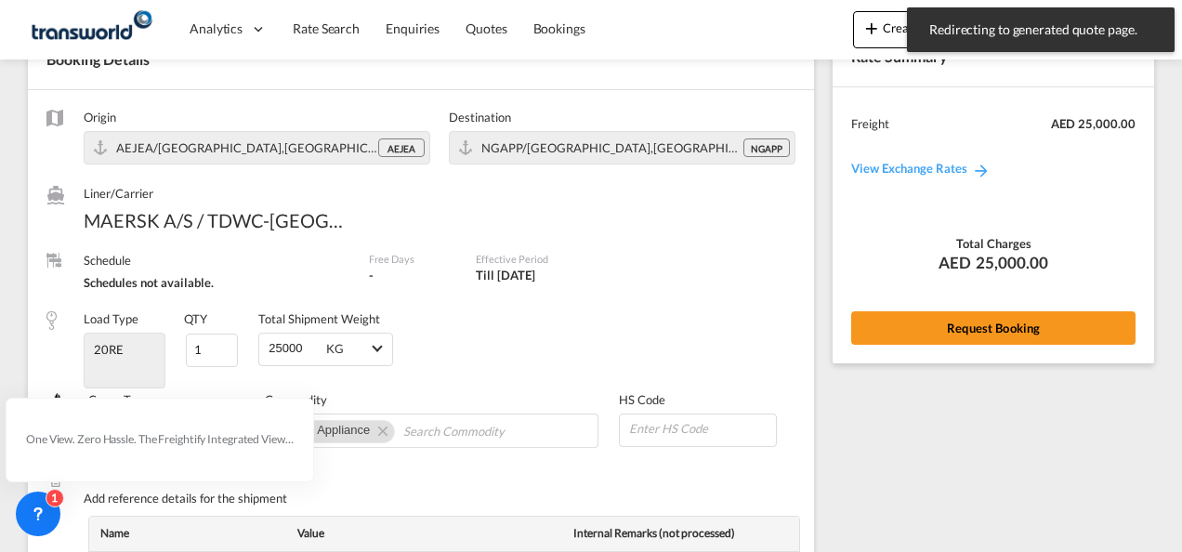
scroll to position [754, 0]
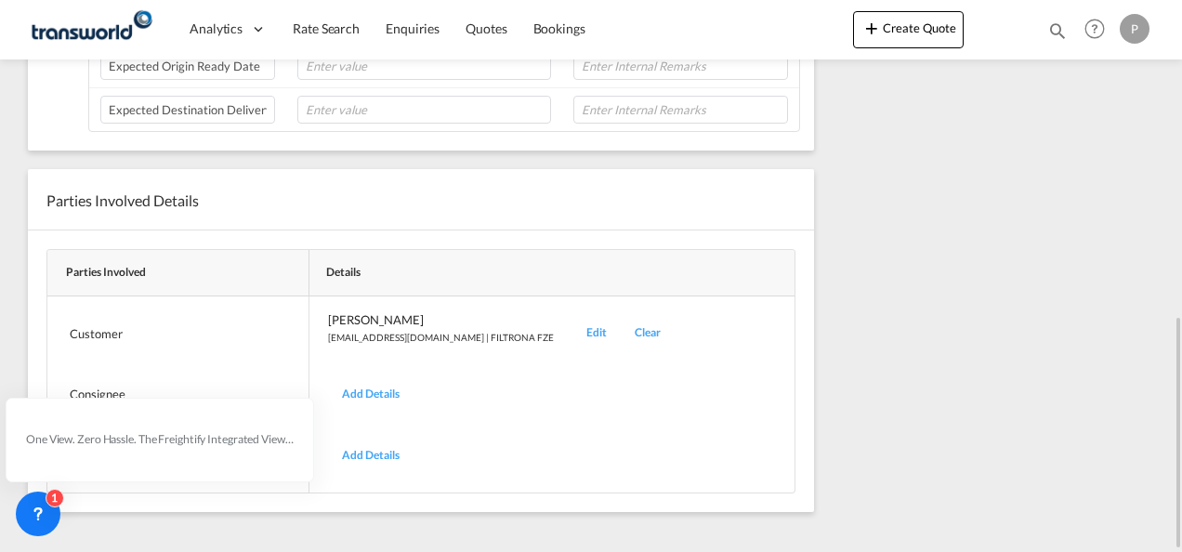
click at [572, 322] on div "Edit" at bounding box center [596, 333] width 48 height 44
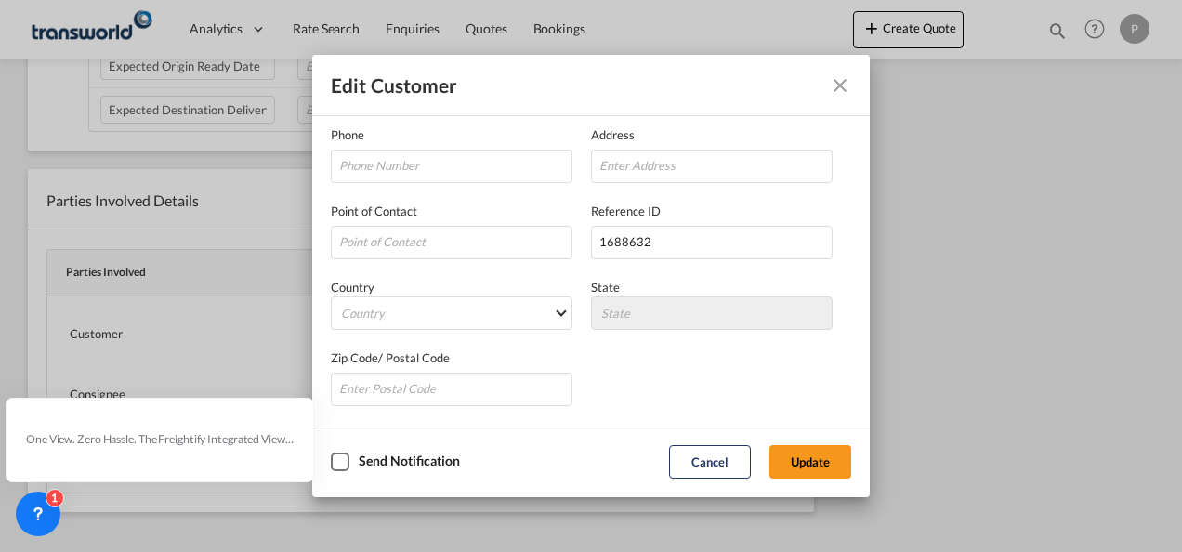
scroll to position [219, 0]
click at [704, 456] on button "Cancel" at bounding box center [710, 461] width 82 height 33
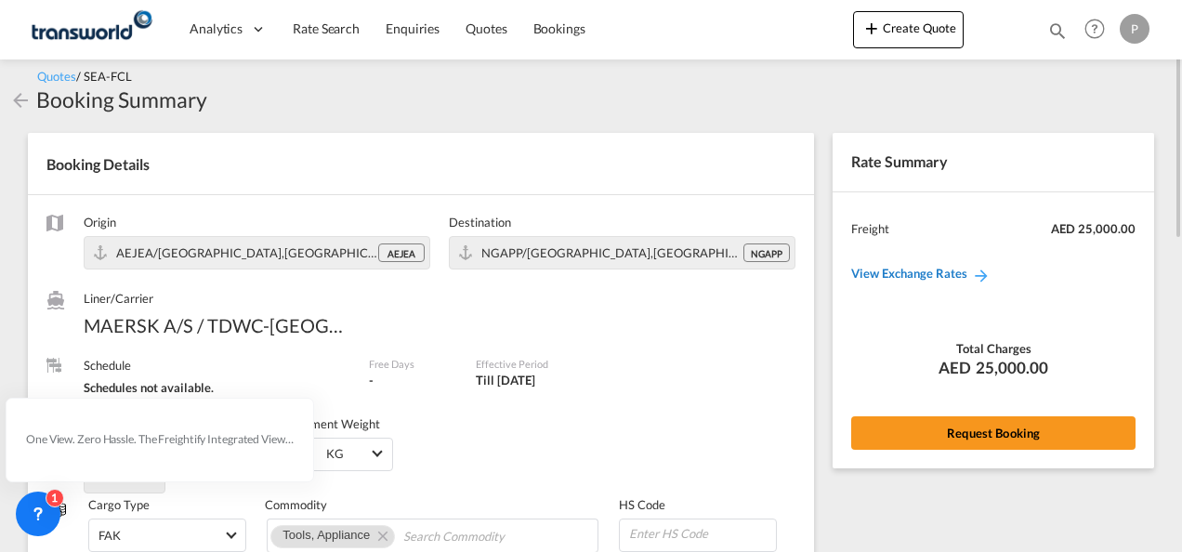
scroll to position [0, 0]
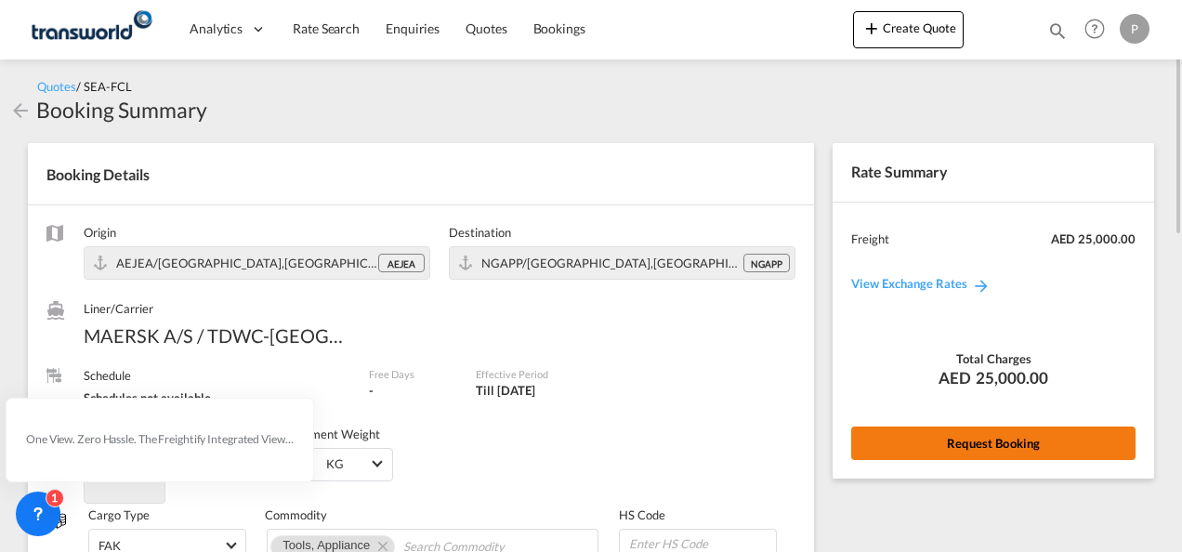
click at [976, 441] on button "Request Booking" at bounding box center [993, 443] width 284 height 33
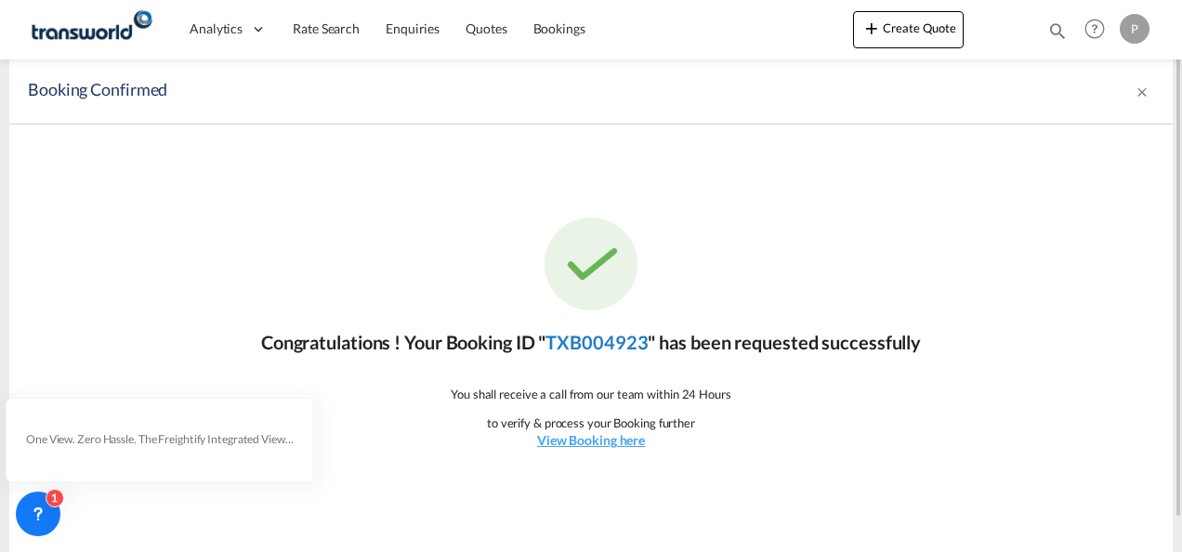
click at [603, 346] on link "TXB004923" at bounding box center [597, 342] width 102 height 22
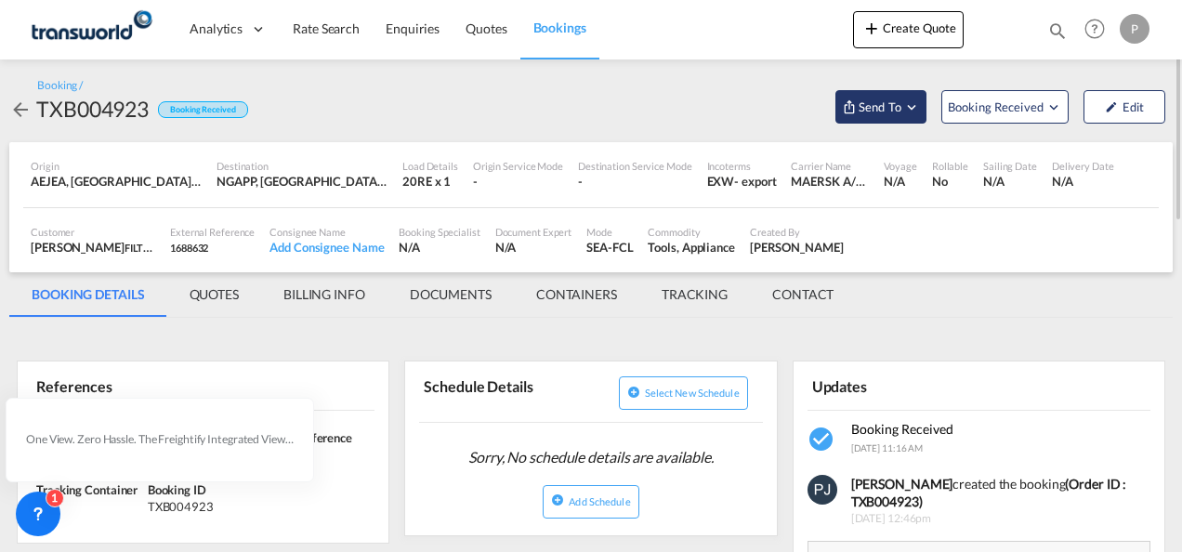
click at [914, 102] on md-icon "Open demo menu" at bounding box center [911, 107] width 17 height 17
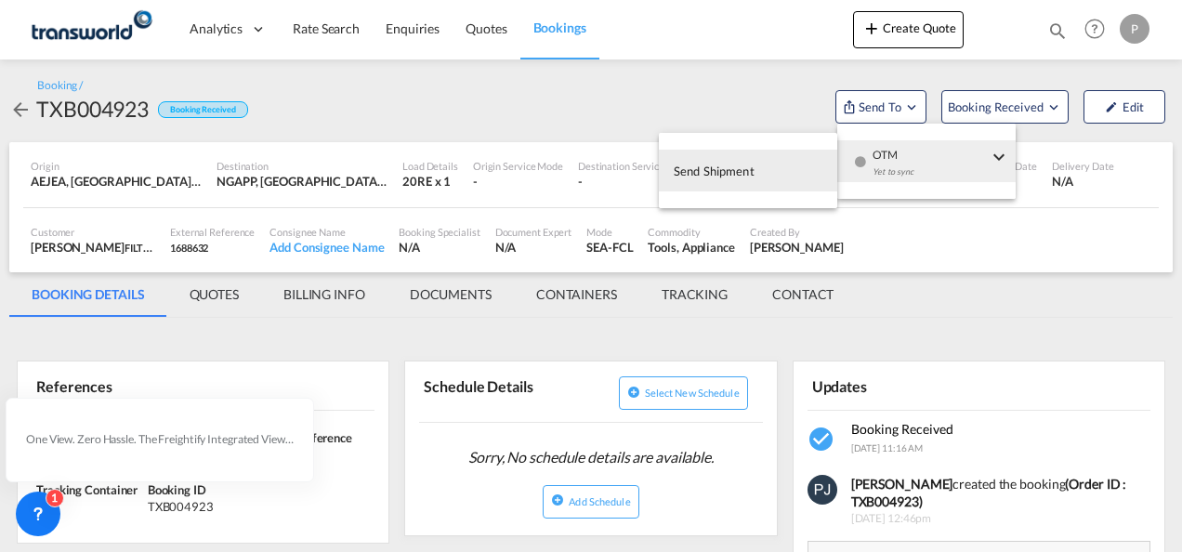
click at [733, 171] on span "Send Shipment" at bounding box center [714, 171] width 81 height 30
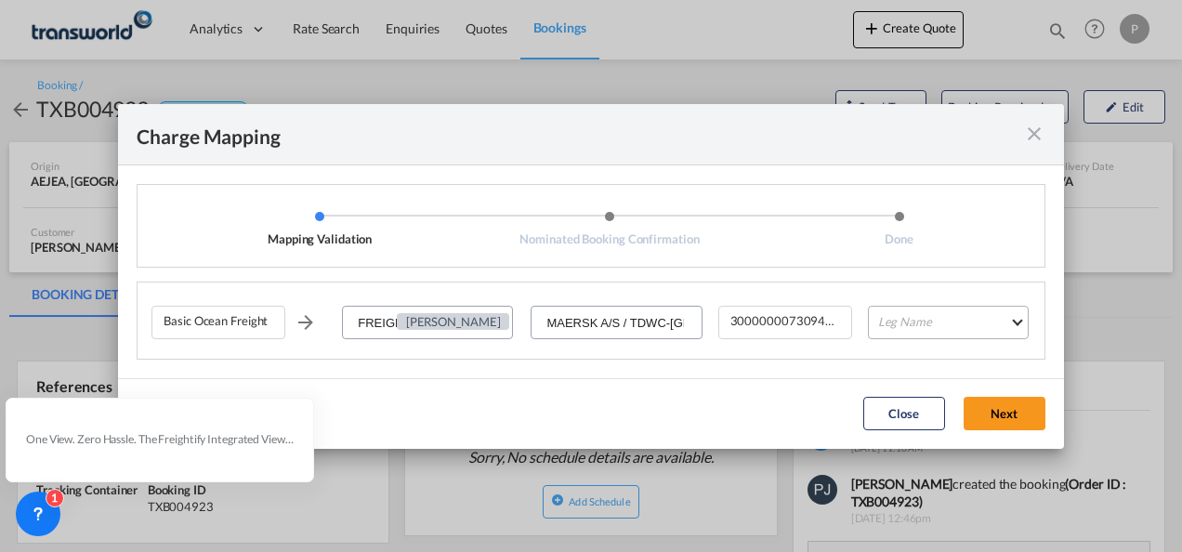
click at [940, 322] on md-select "Leg Name HANDLING ORIGIN VESSEL HANDLING DESTINATION OTHERS TL PICK UP CUSTOMS …" at bounding box center [948, 322] width 161 height 33
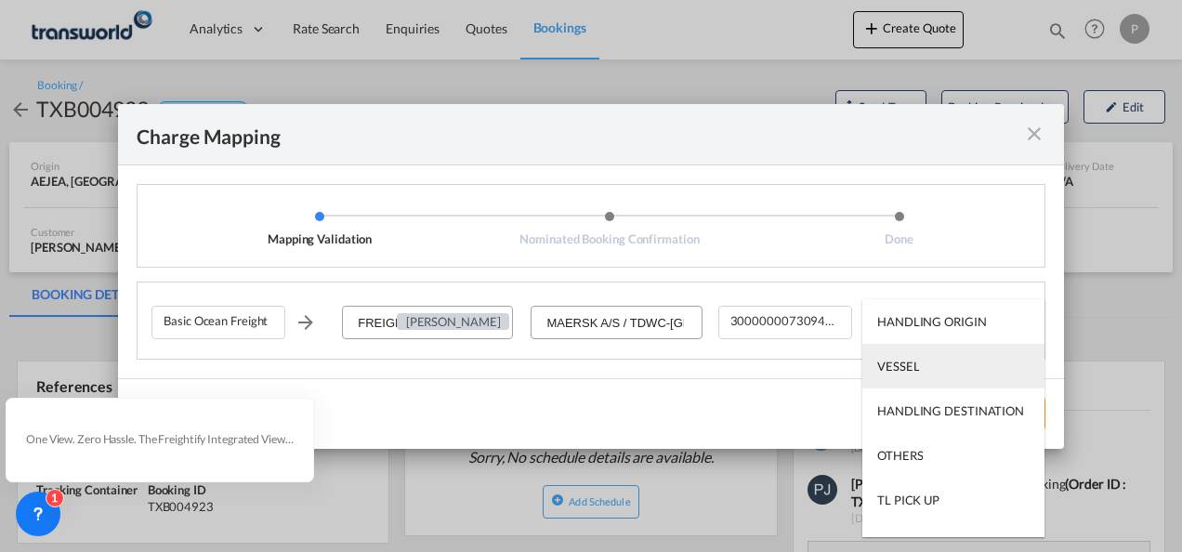
click at [922, 365] on md-option "VESSEL" at bounding box center [953, 366] width 182 height 45
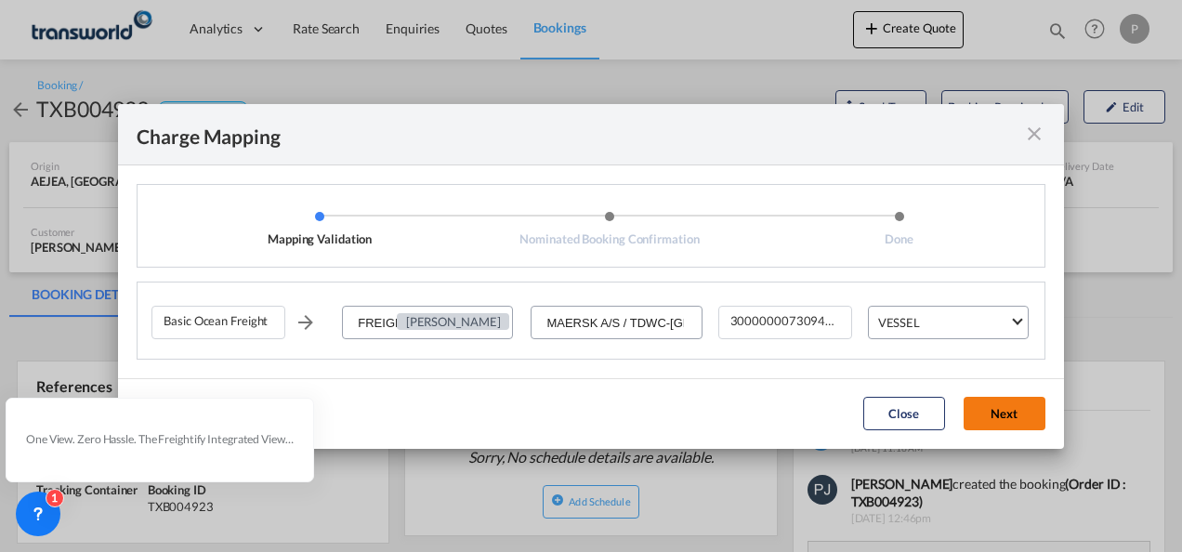
click at [1020, 401] on button "Next" at bounding box center [1005, 413] width 82 height 33
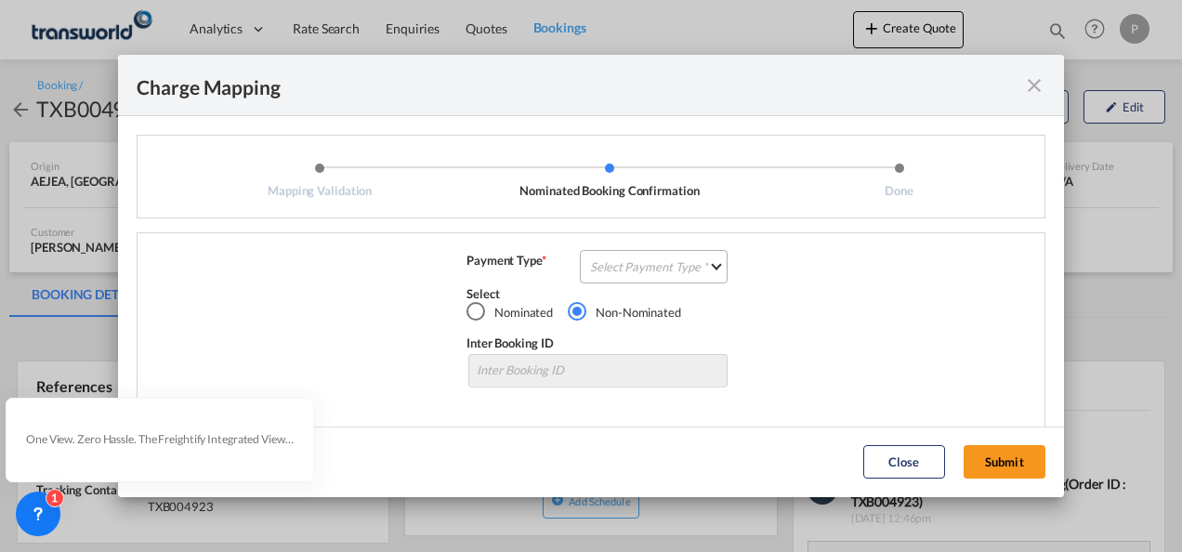
click at [660, 264] on md-select "Select Payment Type COLLECT PREPAID" at bounding box center [654, 266] width 148 height 33
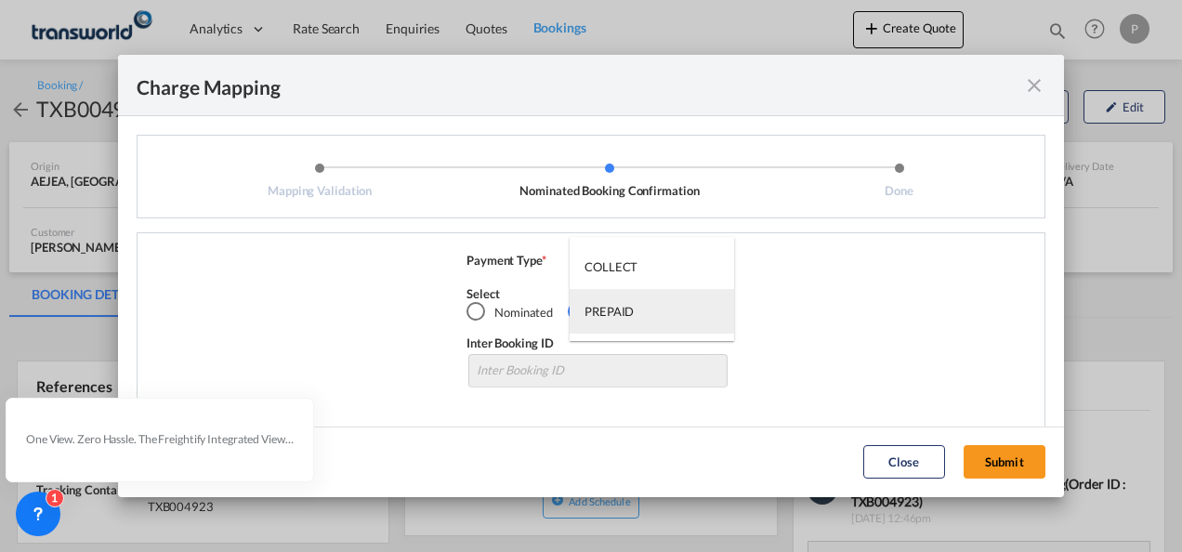
click at [632, 305] on div "PREPAID" at bounding box center [609, 311] width 49 height 17
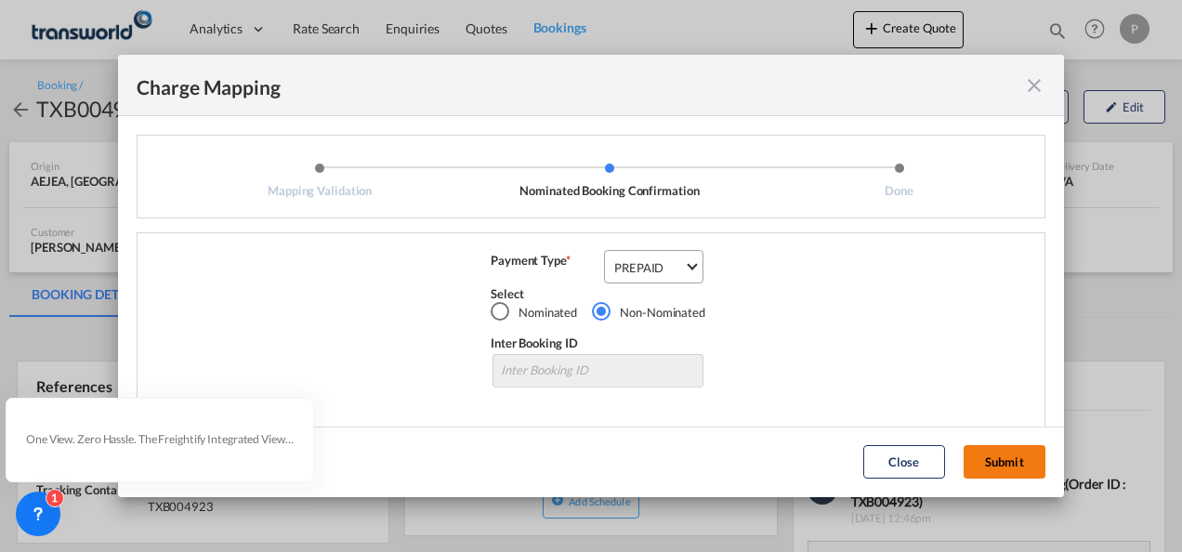
click at [1008, 467] on button "Submit" at bounding box center [1005, 461] width 82 height 33
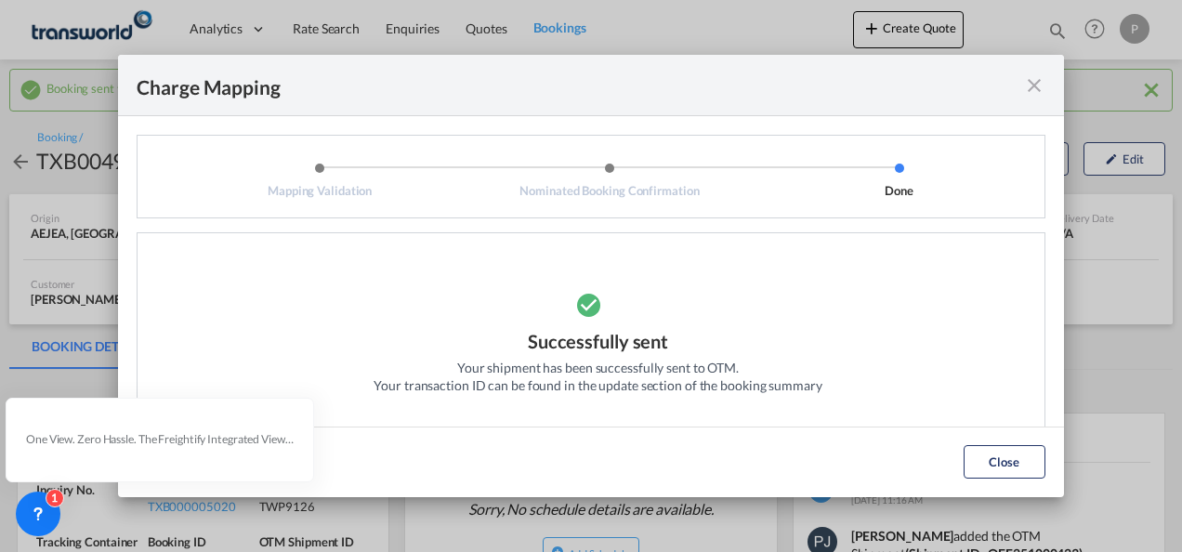
drag, startPoint x: 972, startPoint y: 454, endPoint x: 916, endPoint y: 456, distance: 55.8
click at [972, 455] on button "Close" at bounding box center [1005, 461] width 82 height 33
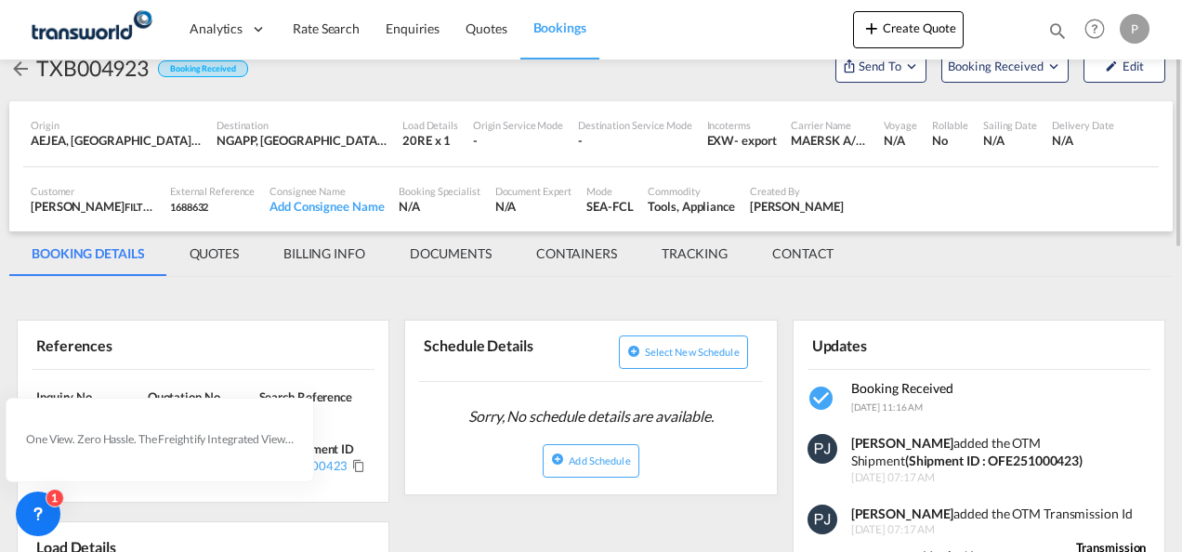
scroll to position [279, 0]
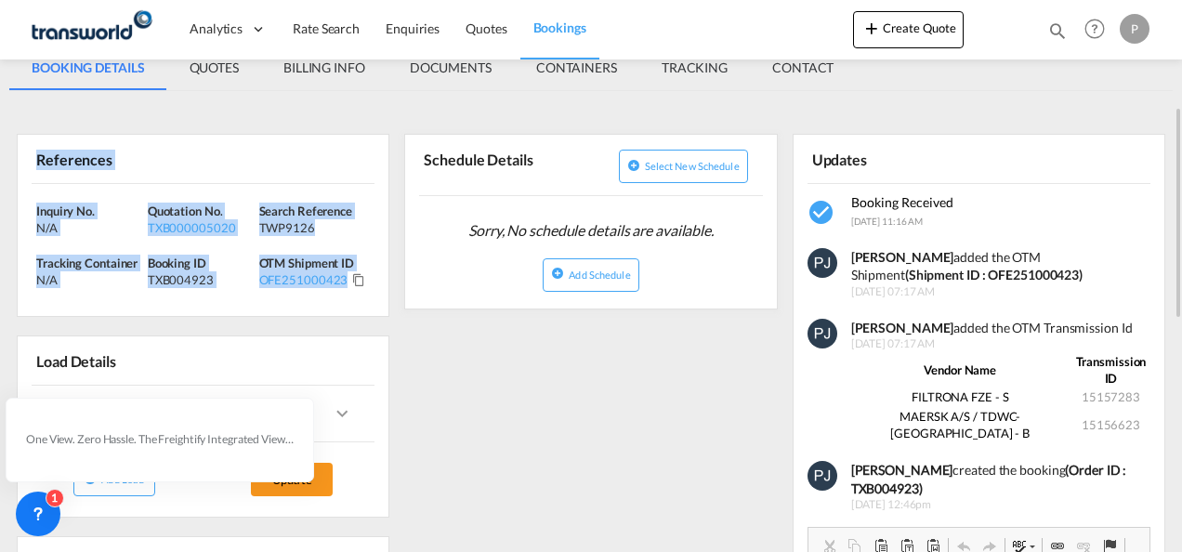
drag, startPoint x: 37, startPoint y: 160, endPoint x: 346, endPoint y: 279, distance: 330.7
click at [346, 279] on div "References Inquiry No. N/A Quotation No. TXB000005020 Search Reference TWP9126 …" at bounding box center [203, 225] width 373 height 183
copy div "References Inquiry No. N/A Quotation No. TXB000005020 Search Reference TWP9126 …"
